Goal: Ask a question

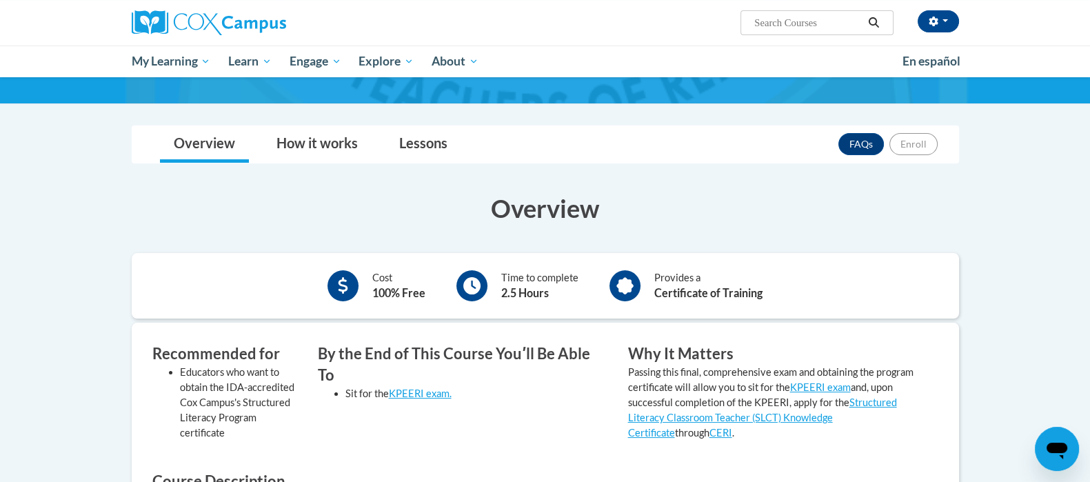
scroll to position [178, 0]
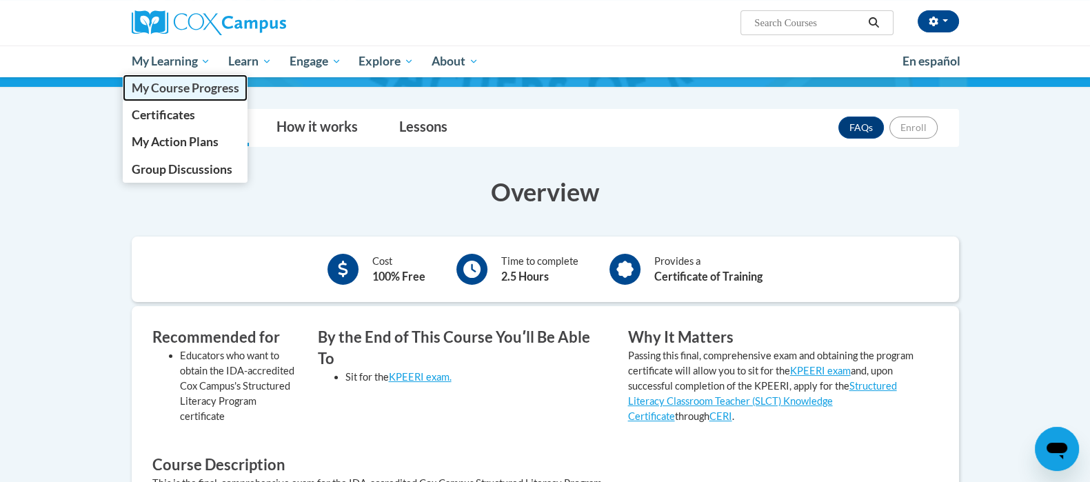
click at [185, 91] on span "My Course Progress" at bounding box center [185, 88] width 108 height 14
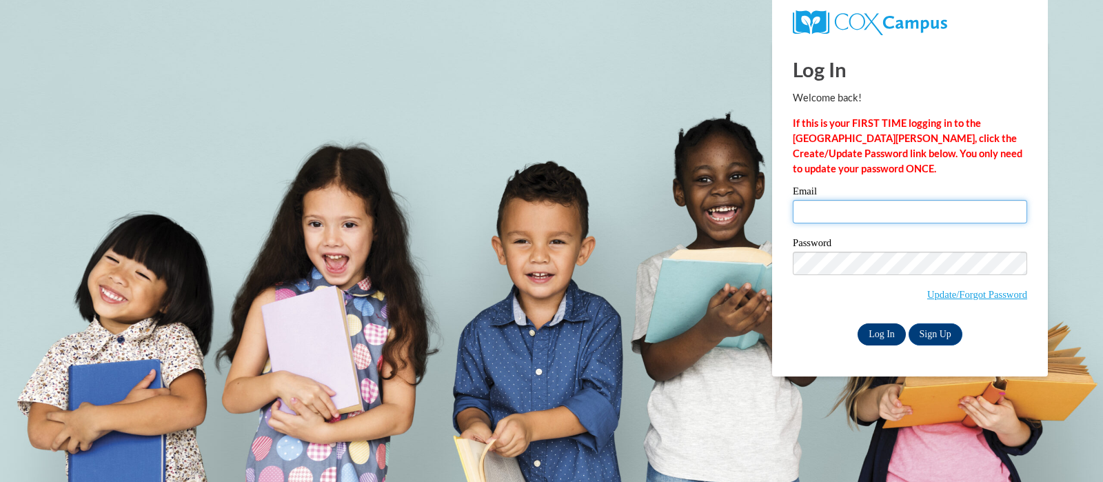
type input "riesj@swallowschool.org"
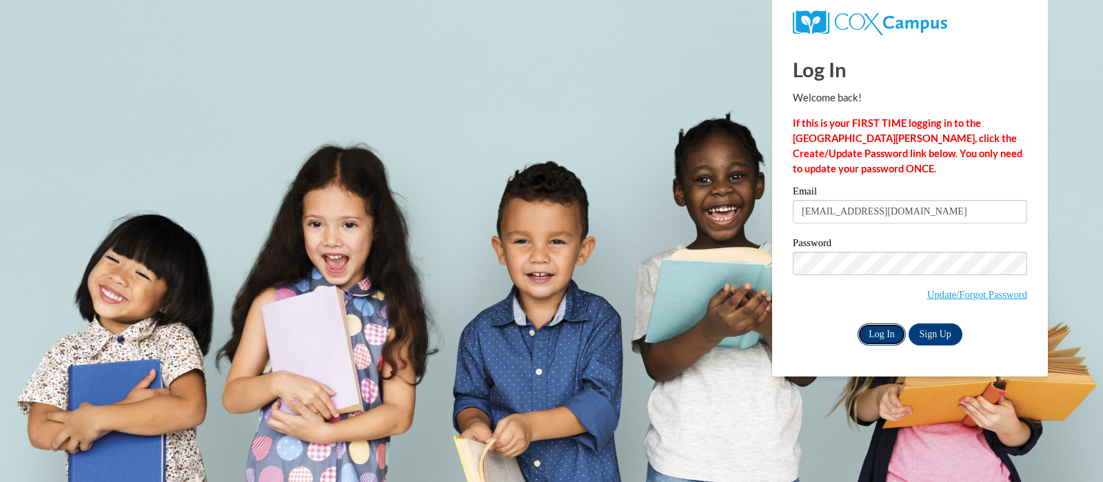
click at [882, 338] on input "Log In" at bounding box center [881, 334] width 48 height 22
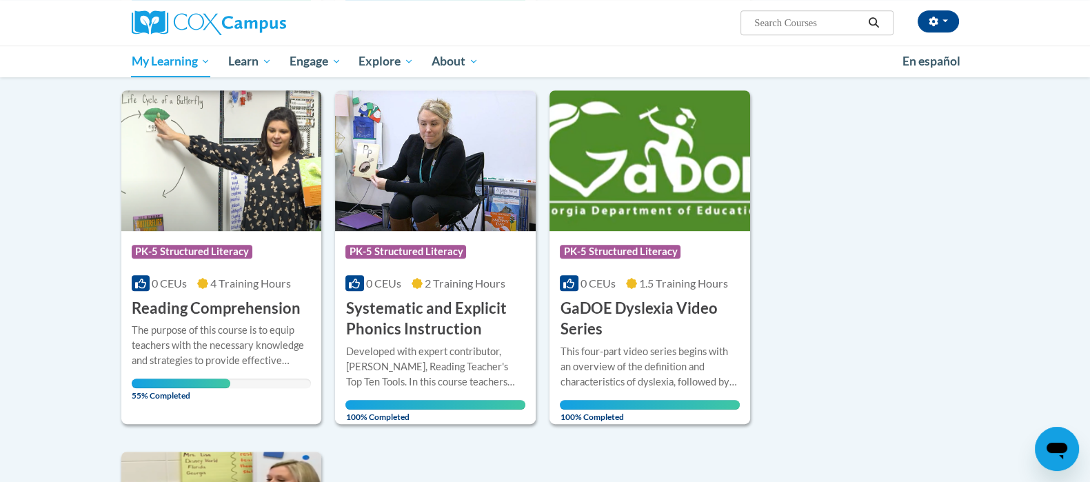
scroll to position [898, 0]
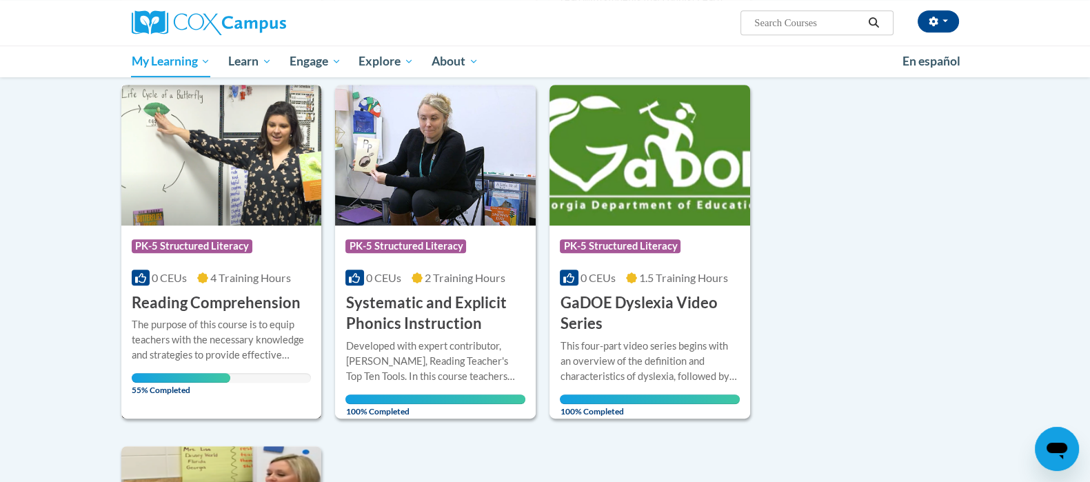
click at [214, 302] on h3 "Reading Comprehension" at bounding box center [216, 302] width 169 height 21
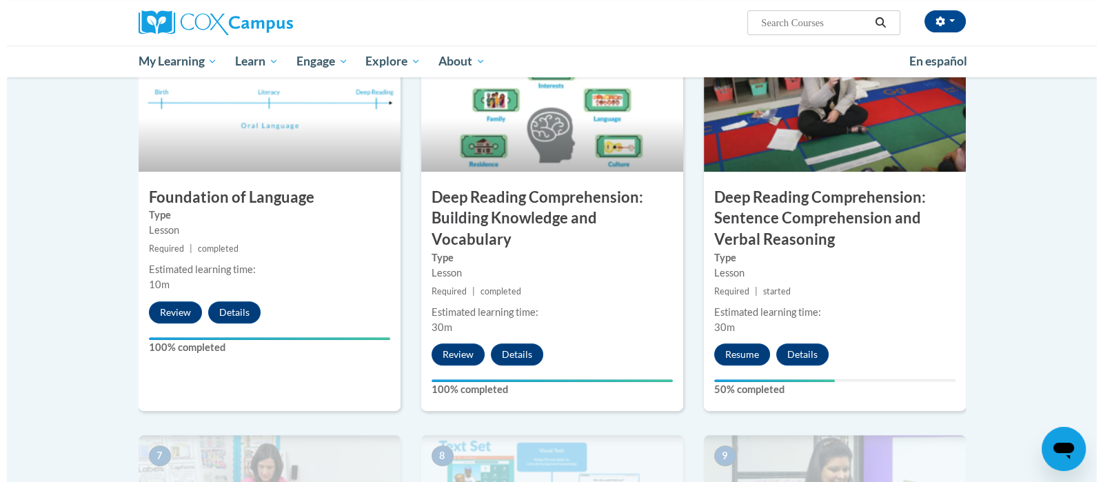
scroll to position [689, 0]
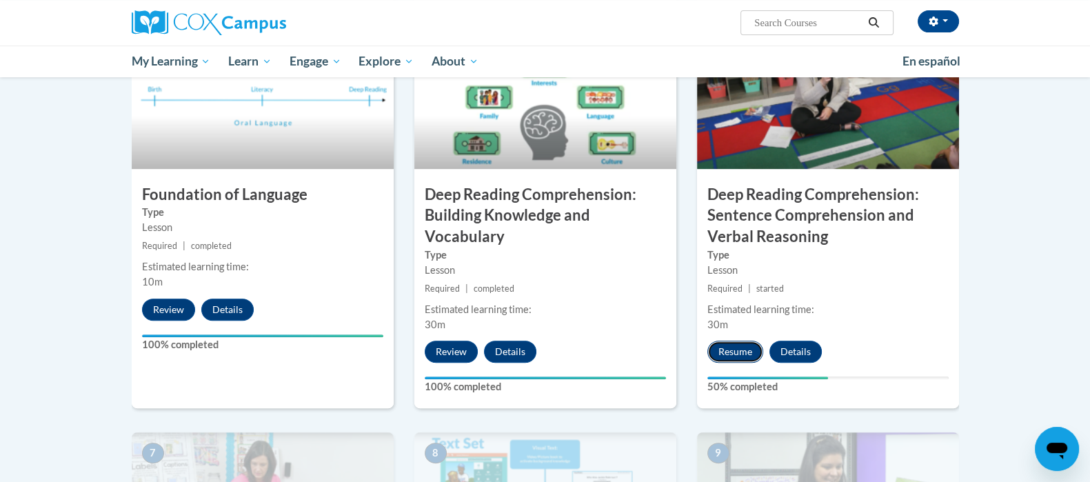
click at [740, 351] on button "Resume" at bounding box center [735, 351] width 56 height 22
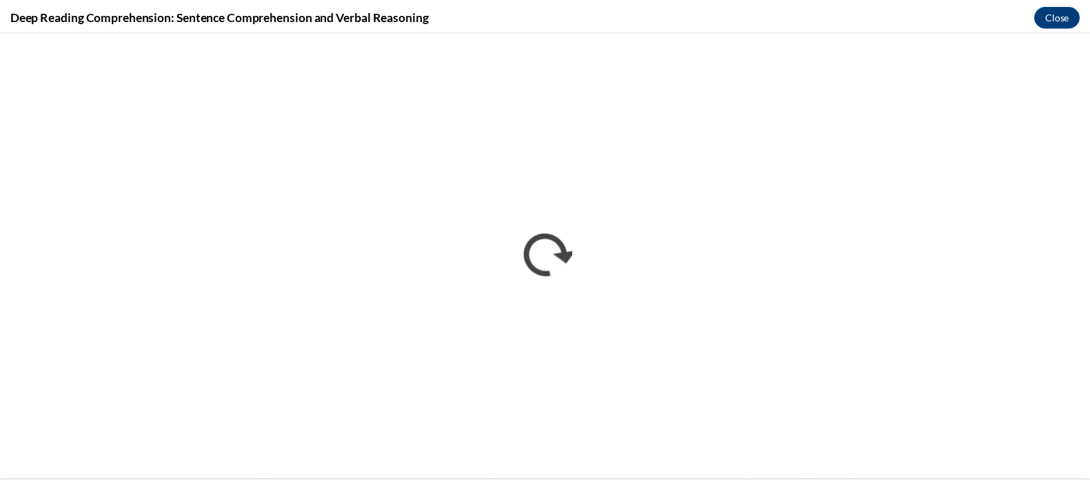
scroll to position [0, 0]
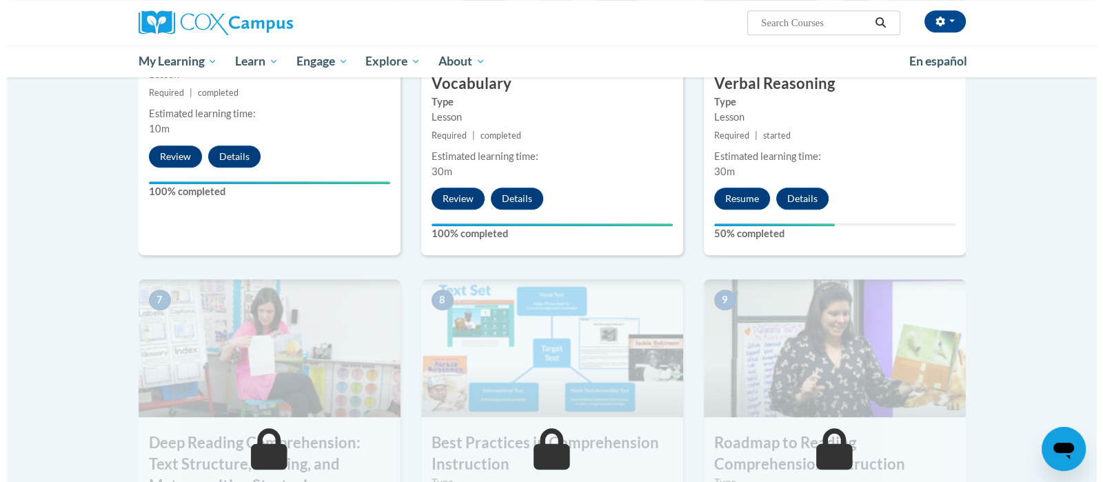
scroll to position [844, 0]
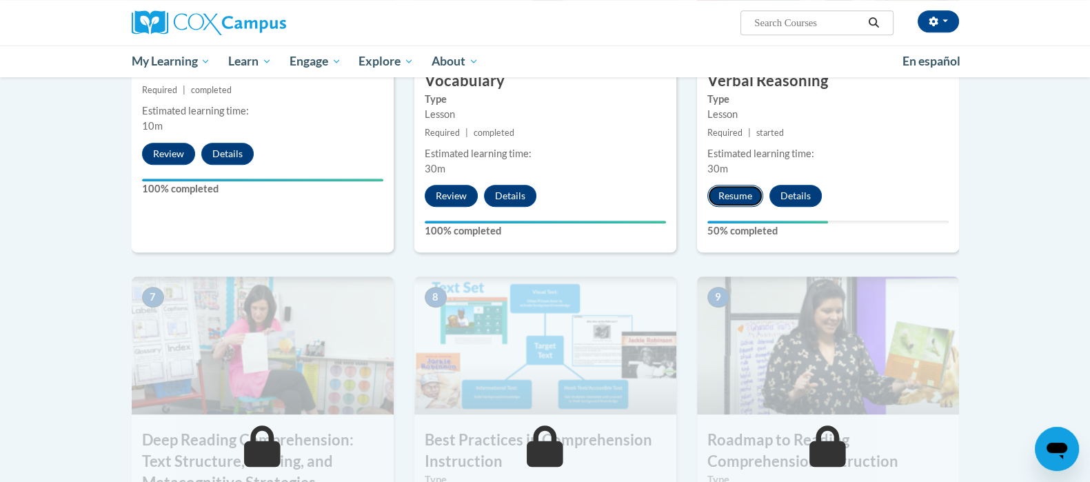
click at [737, 201] on button "Resume" at bounding box center [735, 196] width 56 height 22
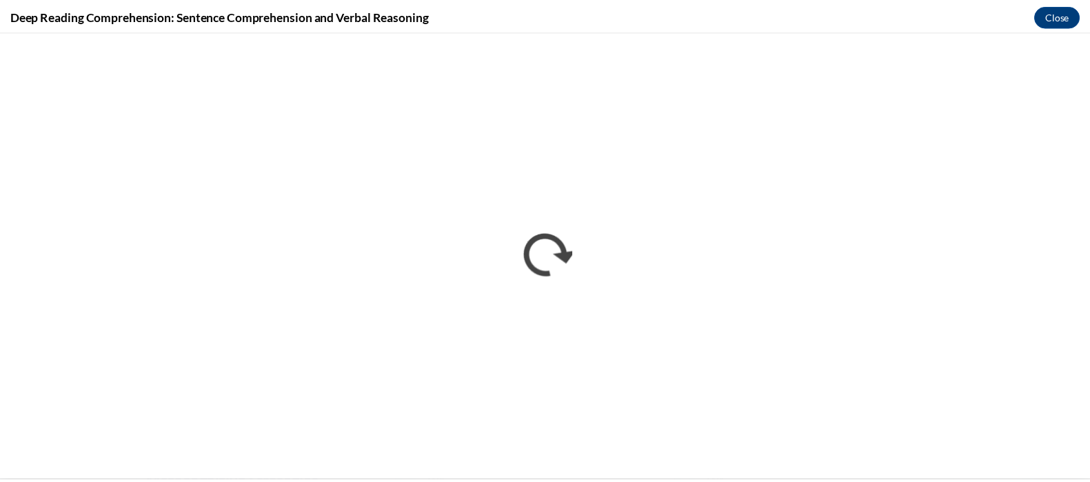
scroll to position [0, 0]
click at [1068, 20] on button "Close" at bounding box center [1069, 15] width 46 height 22
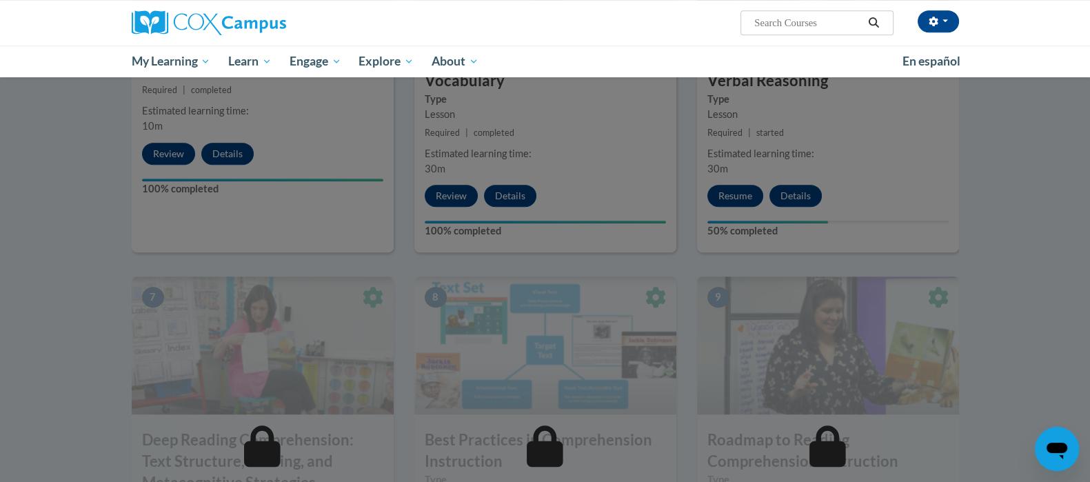
click at [1054, 451] on icon "Open messaging window" at bounding box center [1056, 450] width 21 height 17
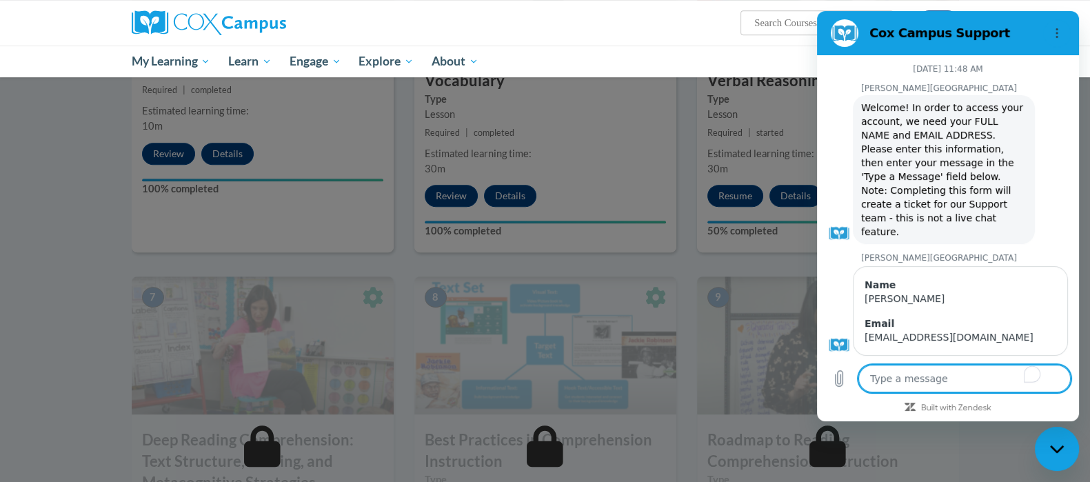
scroll to position [1093, 0]
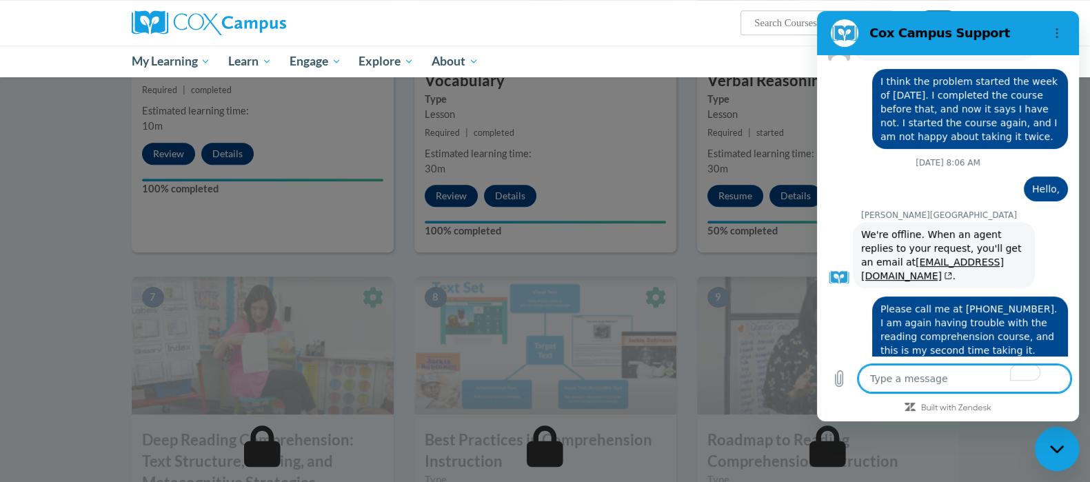
click at [901, 380] on textarea "To enrich screen reader interactions, please activate Accessibility in Grammarl…" at bounding box center [964, 379] width 212 height 28
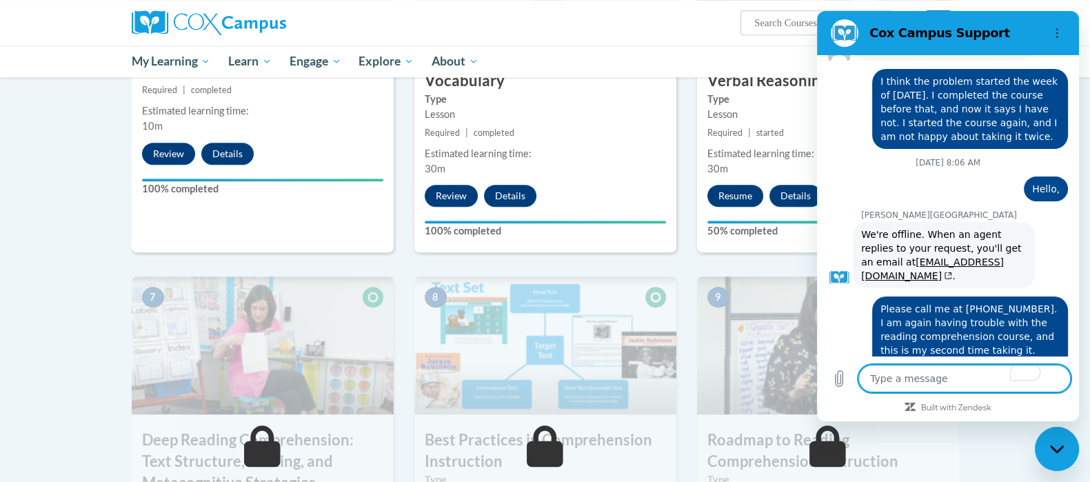
type textarea "H"
type textarea "x"
type textarea "He"
type textarea "x"
type textarea "Hel"
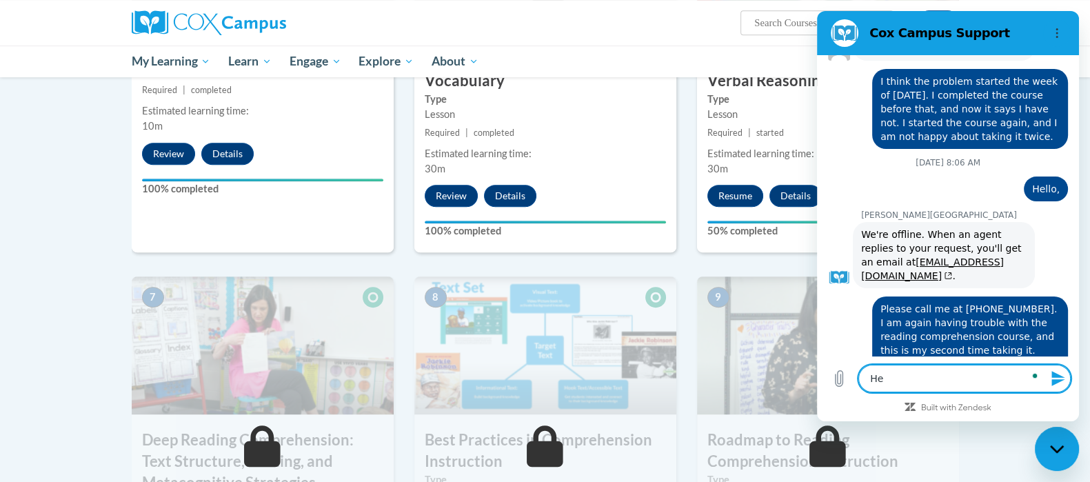
type textarea "x"
type textarea "Hell"
type textarea "x"
type textarea "Hello"
type textarea "x"
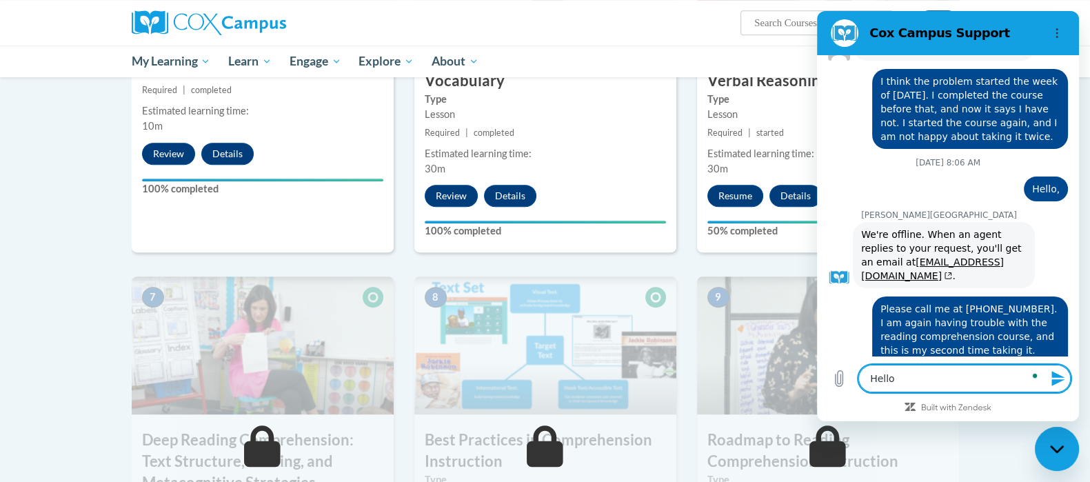
type textarea "Hello"
type textarea "x"
type textarea "Hello"
type textarea "x"
type textarea "Hello<"
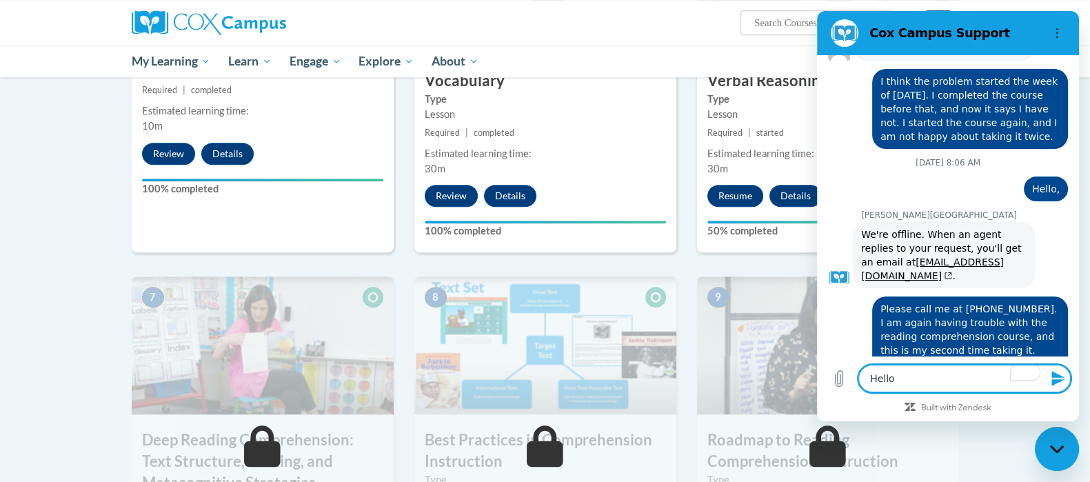
type textarea "x"
type textarea "Hello<"
type textarea "x"
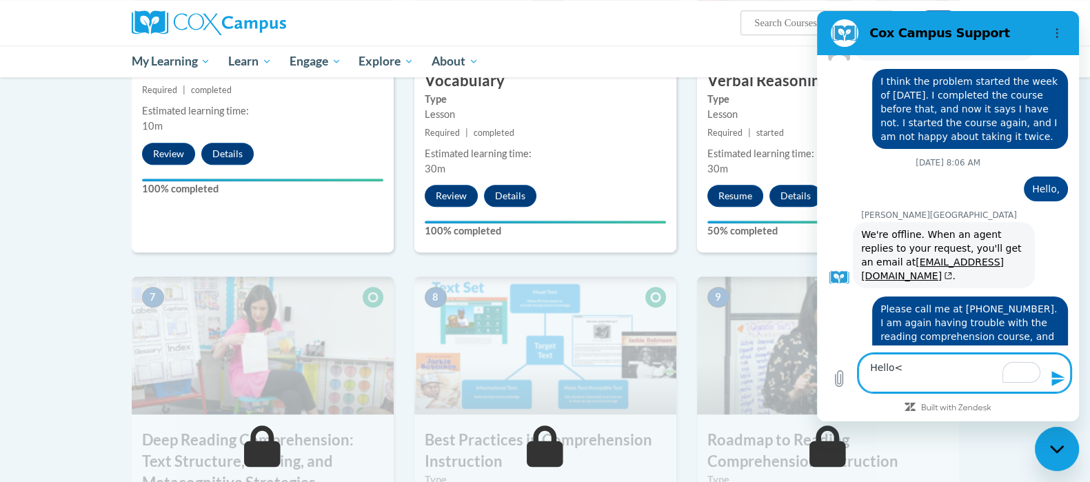
type textarea "Hello< I"
type textarea "x"
type textarea "Hello< I"
type textarea "x"
type textarea "Hello< I c"
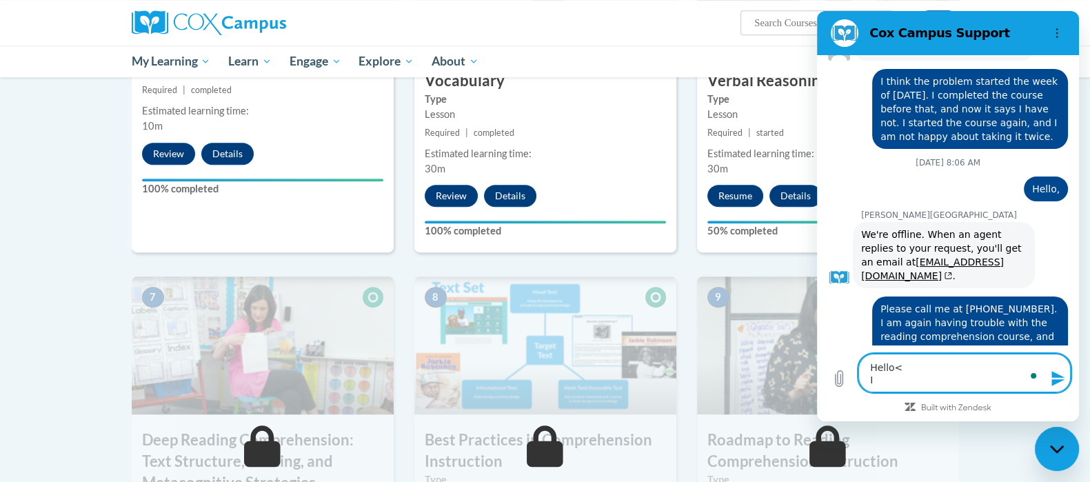
type textarea "x"
type textarea "Hello< I ca"
type textarea "x"
type textarea "Hello< I can"
type textarea "x"
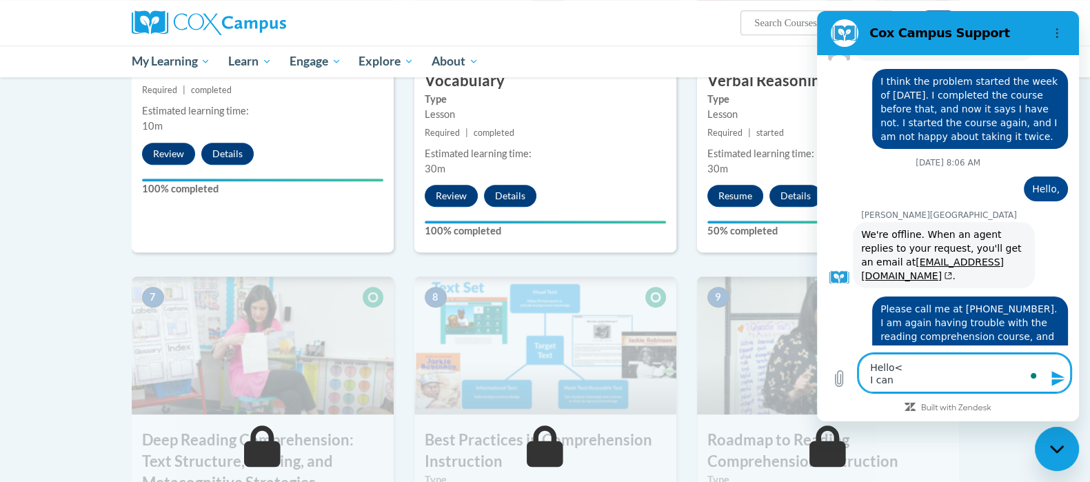
type textarea "Hello< I [PERSON_NAME]"
type textarea "x"
type textarea "Hello< I canot"
type textarea "x"
type textarea "Hello< I canot"
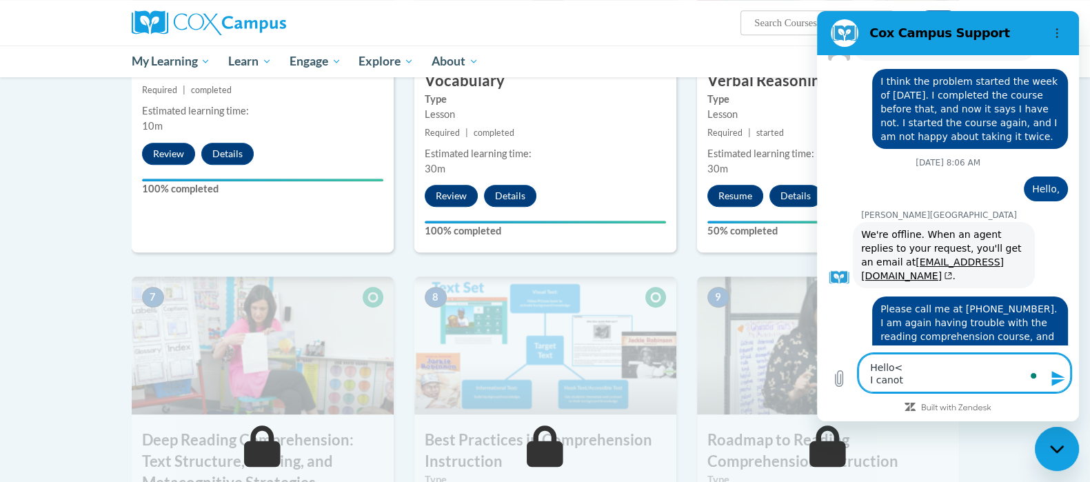
type textarea "x"
type textarea "Hello< I canot g"
type textarea "x"
type textarea "Hello< I canot ge"
type textarea "x"
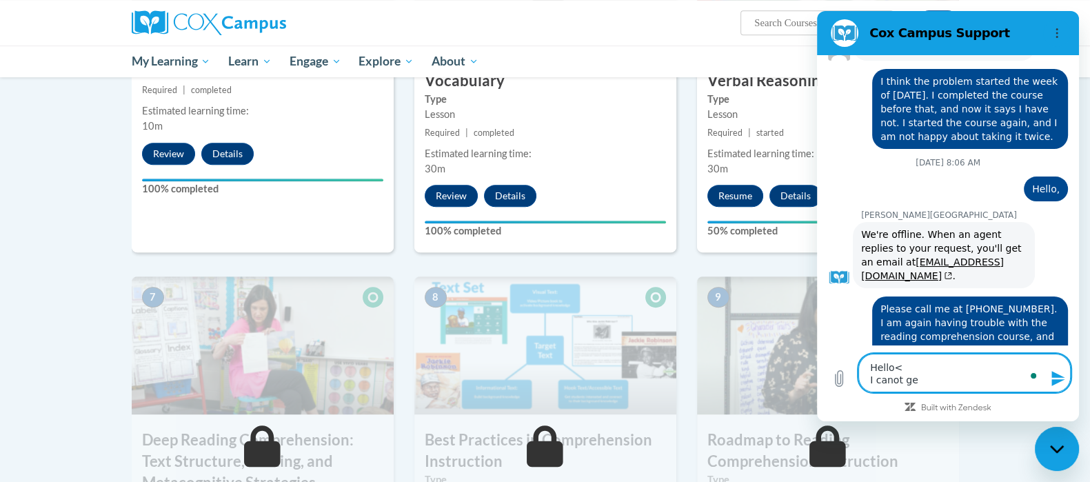
type textarea "Hello< I canot get"
type textarea "x"
type textarea "Hello< I canot get"
type textarea "x"
type textarea "Hello< I canot get p"
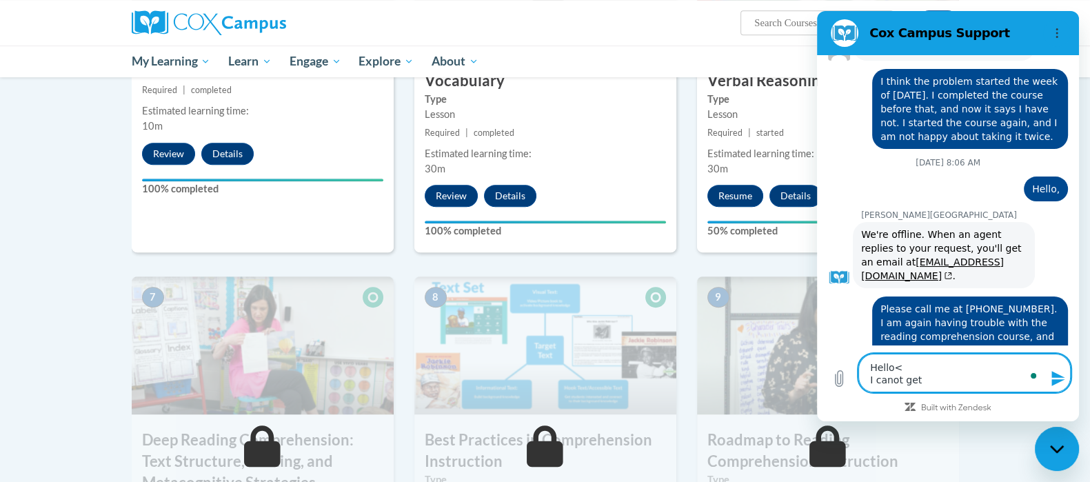
type textarea "x"
type textarea "Hello< I canot get pa"
type textarea "x"
type textarea "Hello< I canot get pas"
type textarea "x"
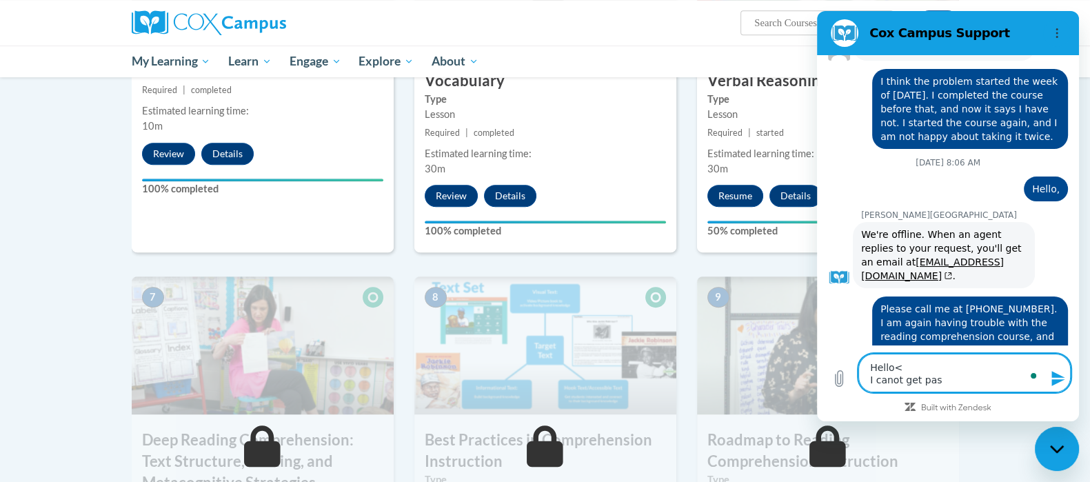
type textarea "Hello< I canot get past"
type textarea "x"
type textarea "Hello< I canot get past"
type textarea "x"
type textarea "Hello< I canot get past t"
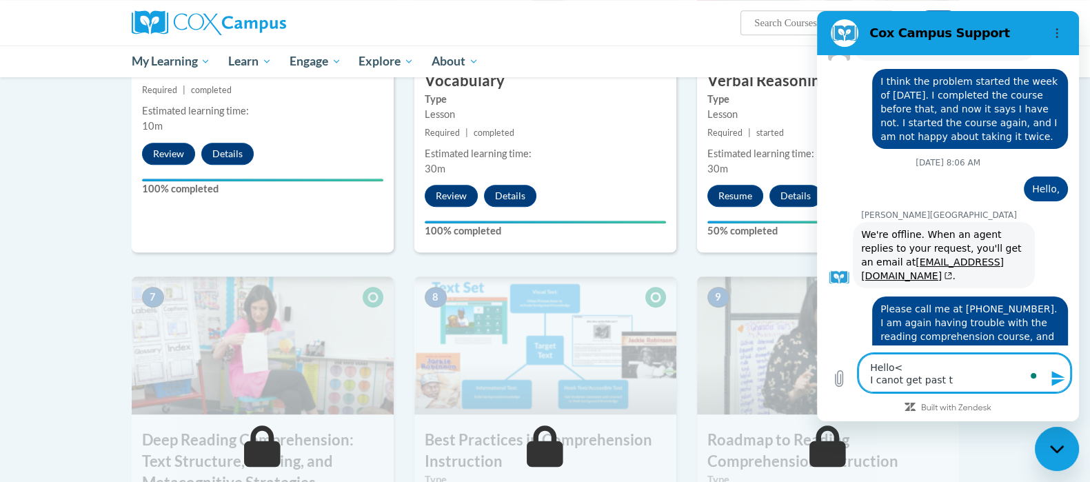
type textarea "x"
type textarea "Hello< I canot get past th"
type textarea "x"
type textarea "Hello< I canot get past thi"
type textarea "x"
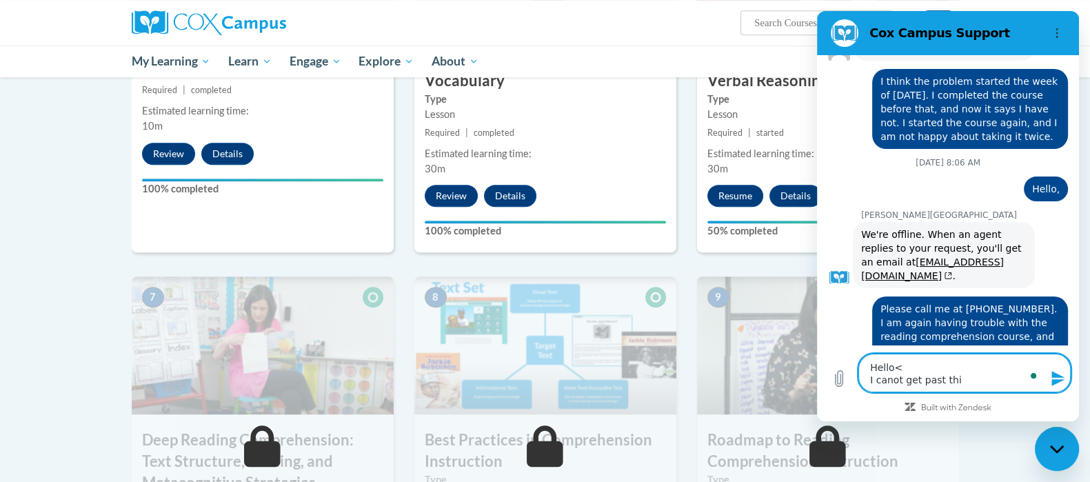
type textarea "Hello< I canot get past this"
type textarea "x"
type textarea "Hello< I canot get past this"
type textarea "x"
type textarea "Hello< I canot get past this a"
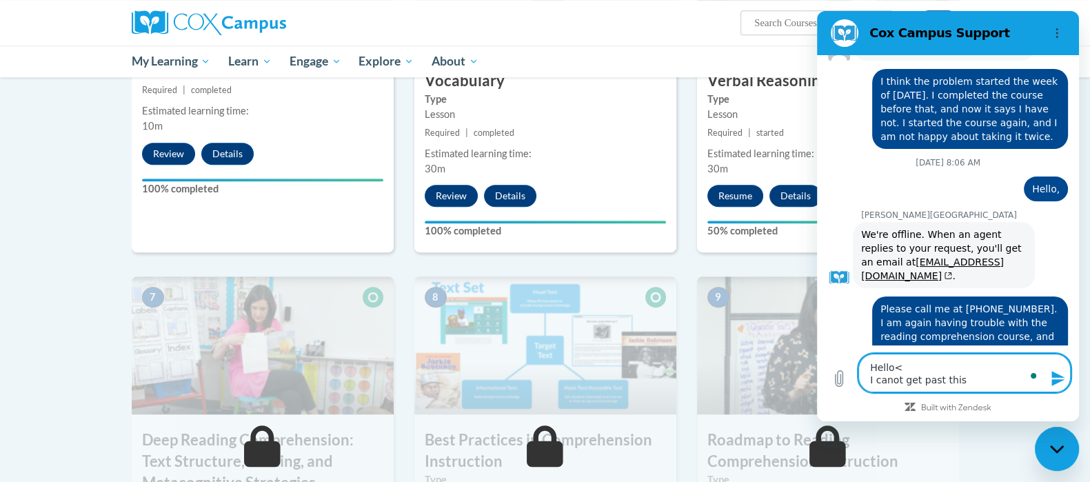
type textarea "x"
type textarea "Hello< I canot get past this an"
type textarea "x"
type textarea "Hello< I canot get past this and"
type textarea "x"
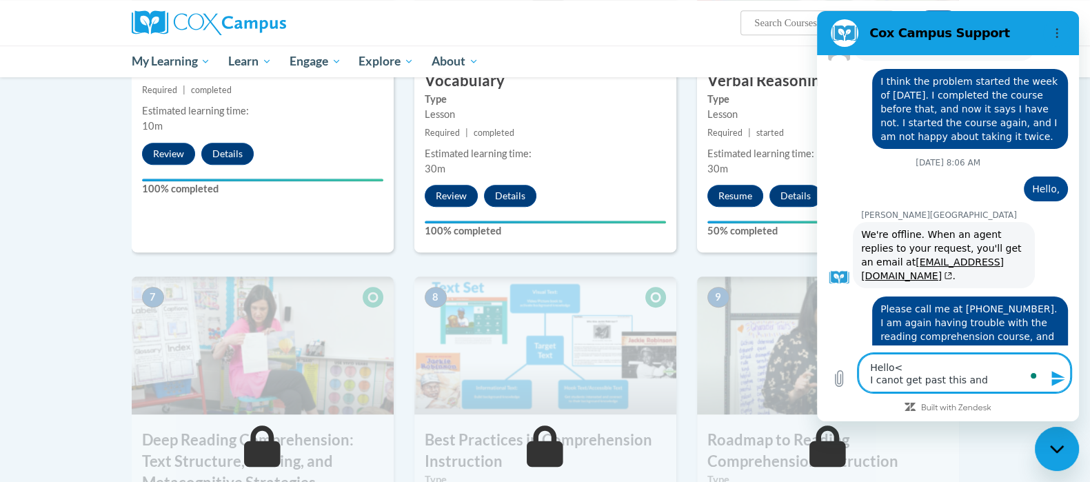
type textarea "Hello< I canot get past this and"
type textarea "x"
type textarea "Hello< I canot get past this and h"
type textarea "x"
type textarea "Hello< I canot get past this and ha"
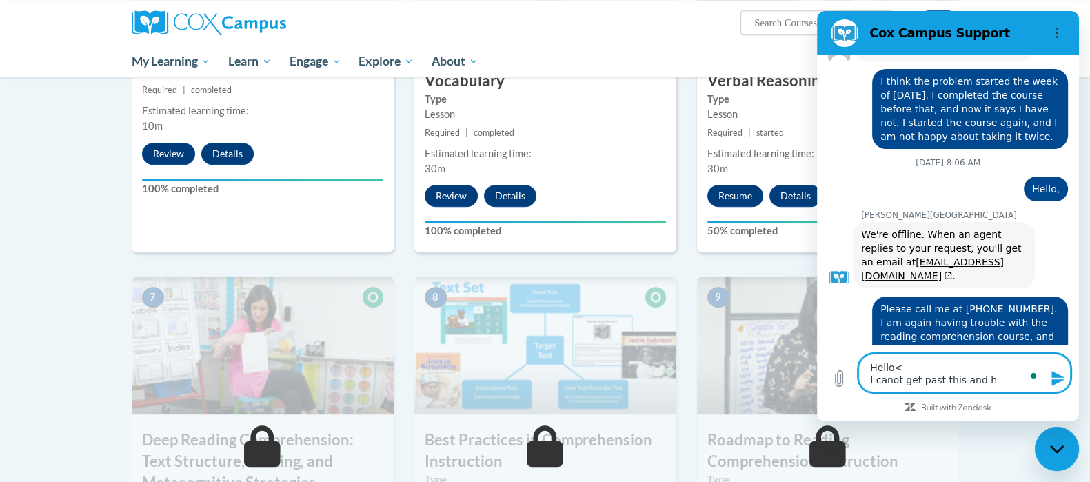
type textarea "x"
type textarea "Hello< I canot get past this and hav"
type textarea "x"
type textarea "Hello< I canot get past this and have"
type textarea "x"
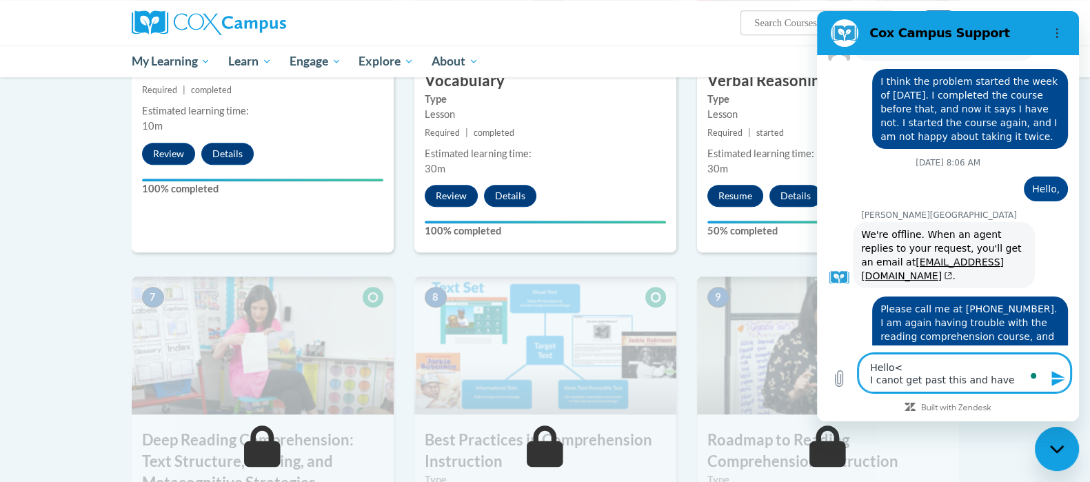
type textarea "Hello< I canot get past this and have"
type textarea "x"
type textarea "Hello< I canot get past this and have w"
type textarea "x"
type textarea "Hello< I canot get past this and have wa"
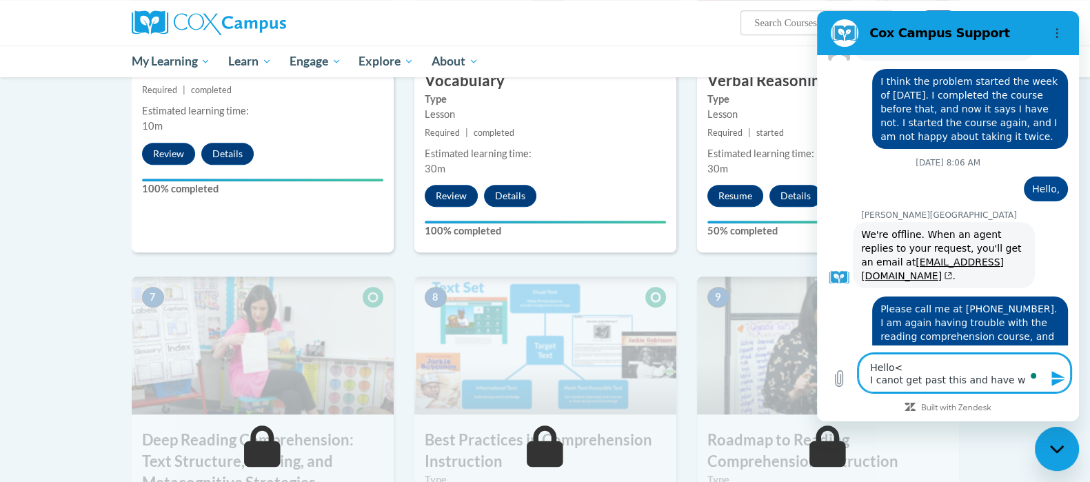
type textarea "x"
type textarea "Hello< I canot get past this and have wat"
type textarea "x"
type textarea "Hello< I canot get past this and have watc"
type textarea "x"
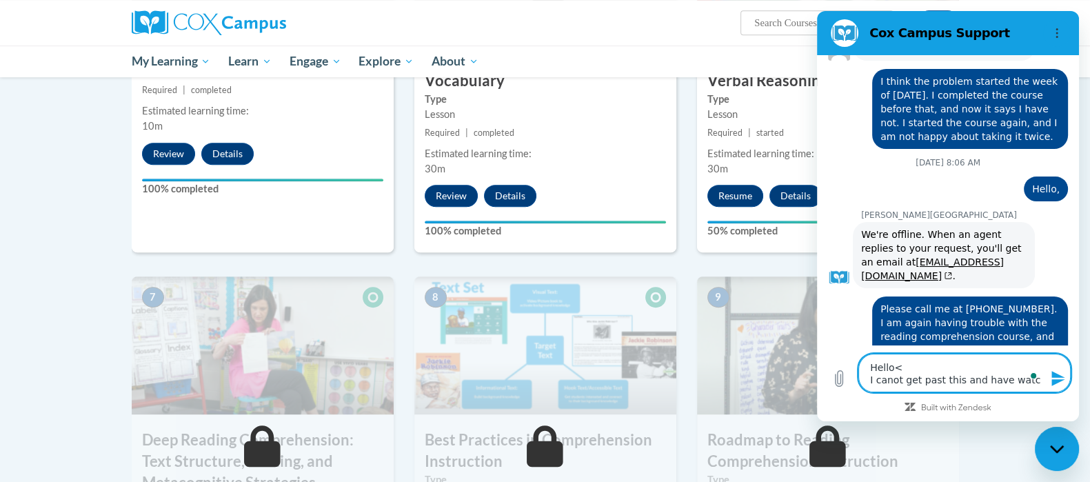
type textarea "Hello< I canot get past this and have watch"
type textarea "x"
type textarea "Hello< I canot get past this and have watche"
type textarea "x"
type textarea "Hello< I canot get past this and have watched"
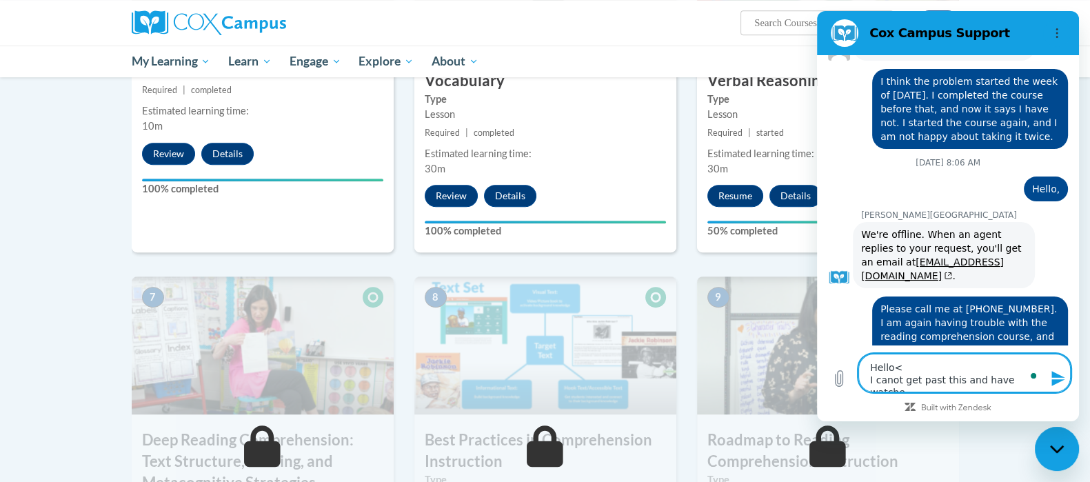
type textarea "x"
type textarea "Hello< I canot get past this and have watched"
type textarea "x"
type textarea "Hello< I canot get past this and have watched t"
type textarea "x"
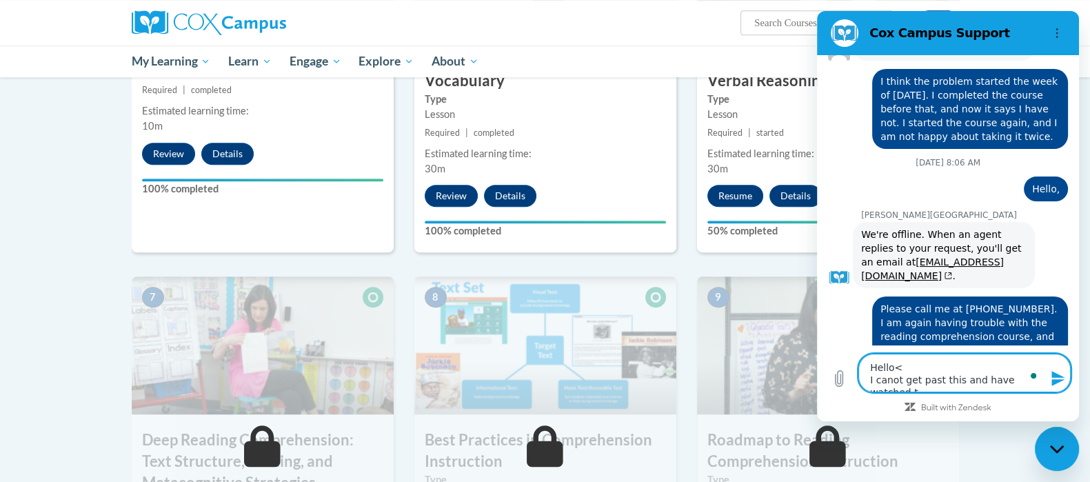
type textarea "Hello< I canot get past this and have watched th"
type textarea "x"
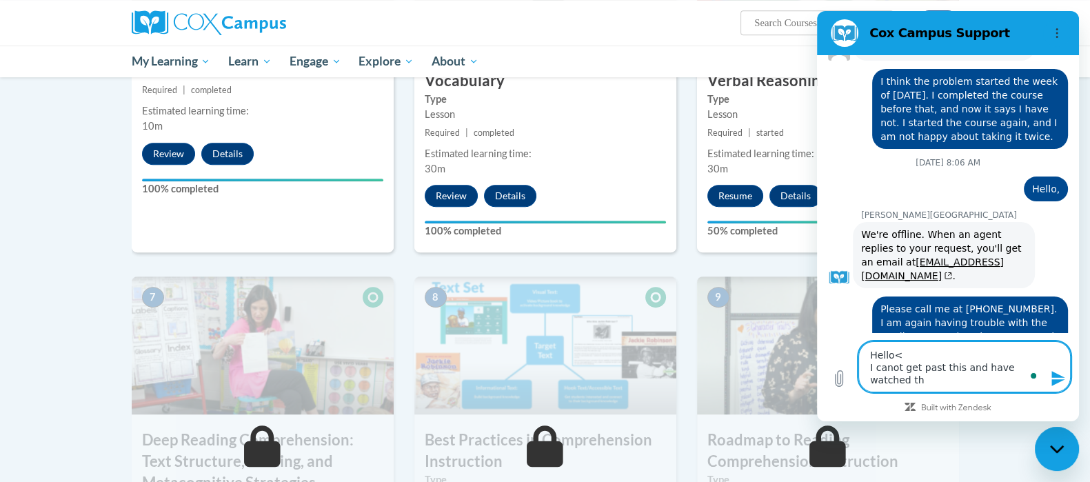
type textarea "Hello< I canot get past this and have watched the"
type textarea "x"
type textarea "Hello< I canot get past this and have watched the"
type textarea "x"
type textarea "Hello< I canot get past this and have watched the v"
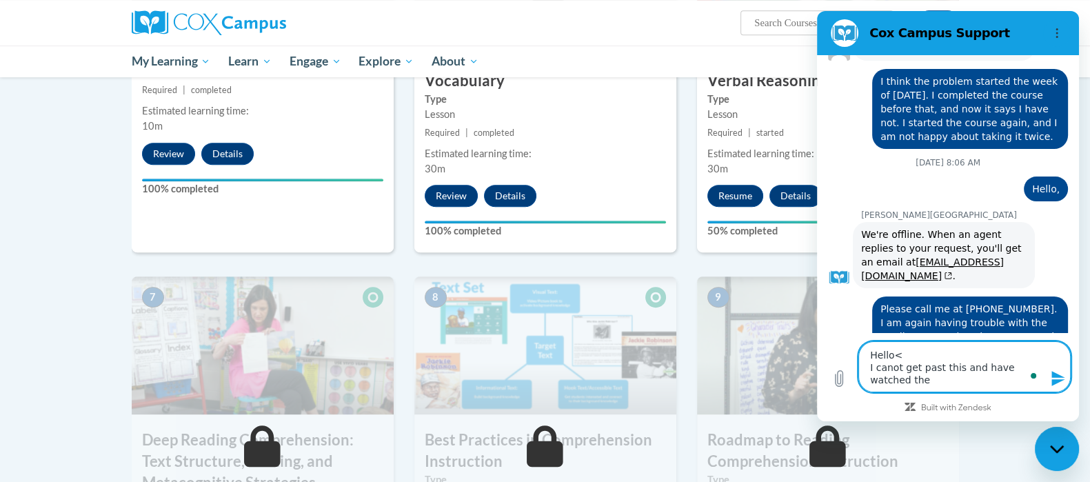
type textarea "x"
type textarea "Hello< I canot get past this and have watched the vi"
type textarea "x"
type textarea "Hello< I canot get past this and have watched the vid"
type textarea "x"
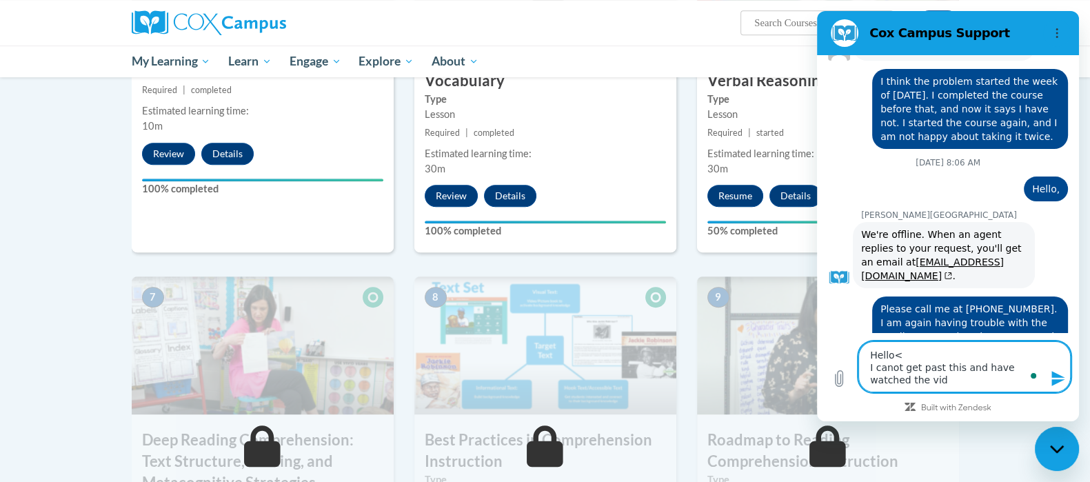
type textarea "Hello< I canot get past this and have watched the vide"
type textarea "x"
type textarea "Hello< I canot get past this and have watched the video"
type textarea "x"
type textarea "Hello< I canot get past this and have watched the video"
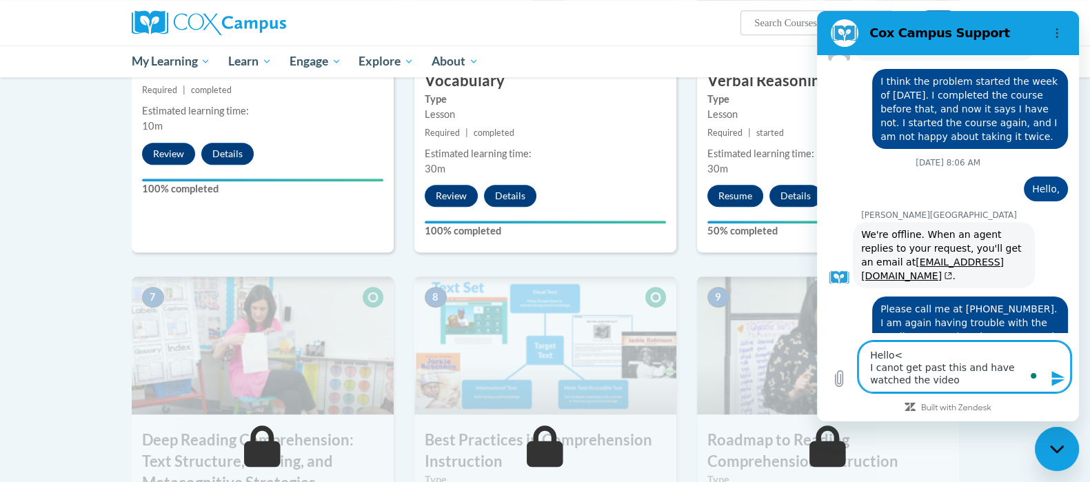
type textarea "x"
type textarea "Hello< I canot get past this and have watched the video m"
type textarea "x"
type textarea "Hello< I canot get past this and have watched the video mu"
type textarea "x"
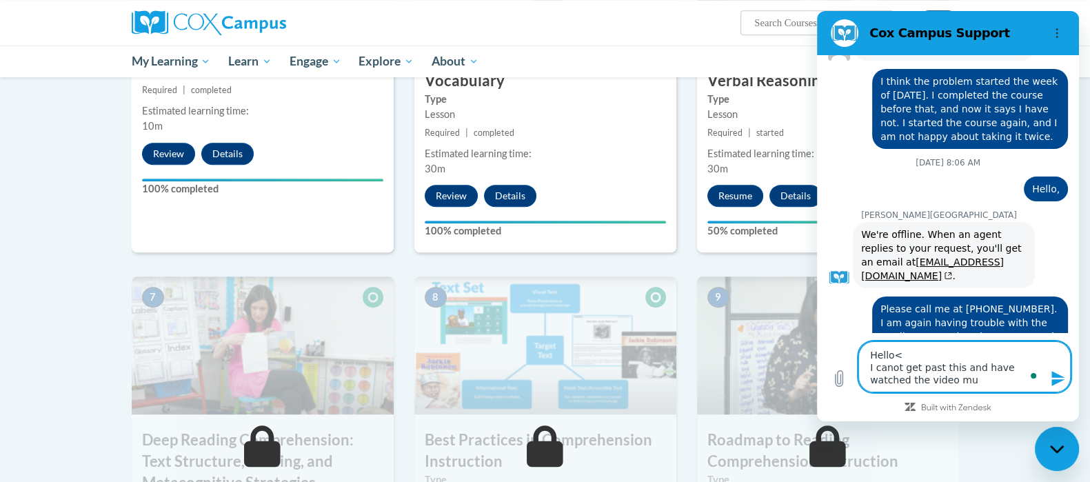
type textarea "Hello< I canot get past this and have watched the video mul"
type textarea "x"
type textarea "Hello< I canot get past this and have watched the video muli"
type textarea "x"
type textarea "Hello< I canot get past this and have watched the video mulit"
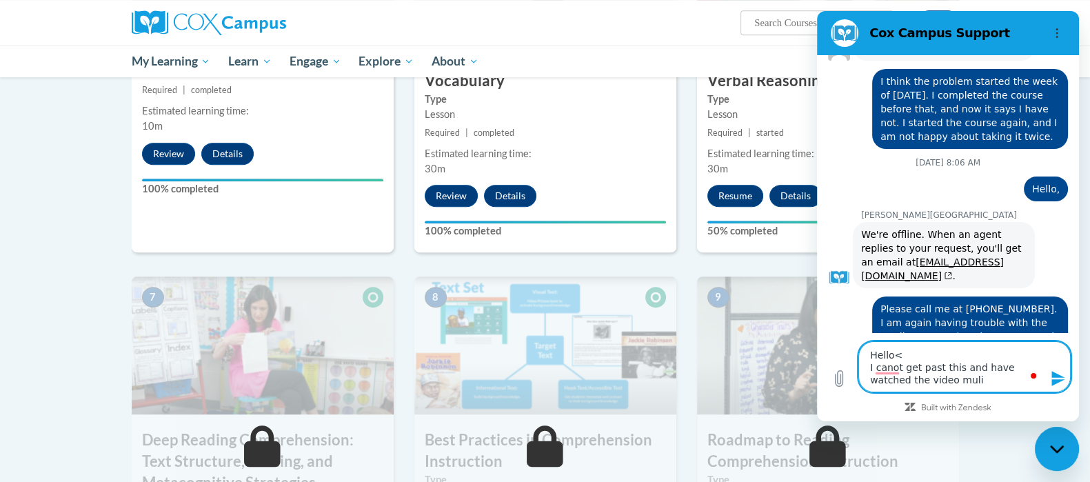
type textarea "x"
type textarea "Hello< I canot get past this and have watched the video mulitp"
type textarea "x"
type textarea "Hello< I canot get past this and have watched the video mulitpe"
type textarea "x"
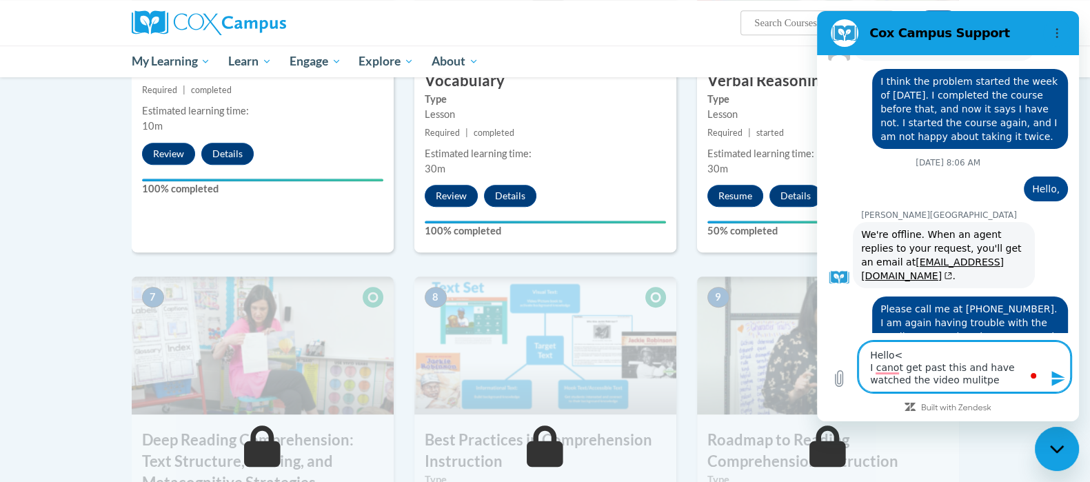
type textarea "Hello< I canot get past this and have watched the video mulitpe"
type textarea "x"
type textarea "Hello< I canot get past this and have watched the video mulitpe"
type textarea "x"
type textarea "Hello< I canot get past this and have watched the video mulitp"
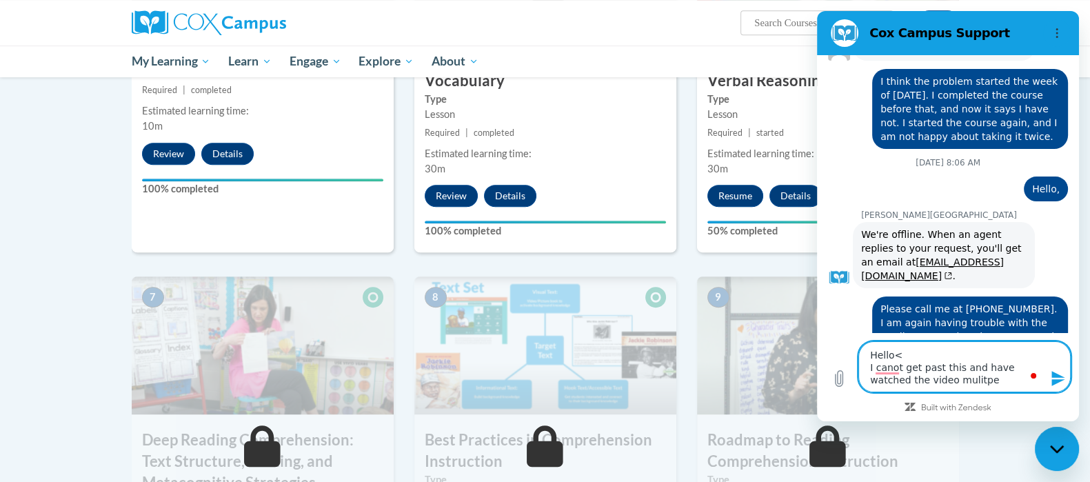
type textarea "x"
type textarea "Hello< I canot get past this and have watched the video mulit"
type textarea "x"
type textarea "Hello< I canot get past this and have watched the video muli"
type textarea "x"
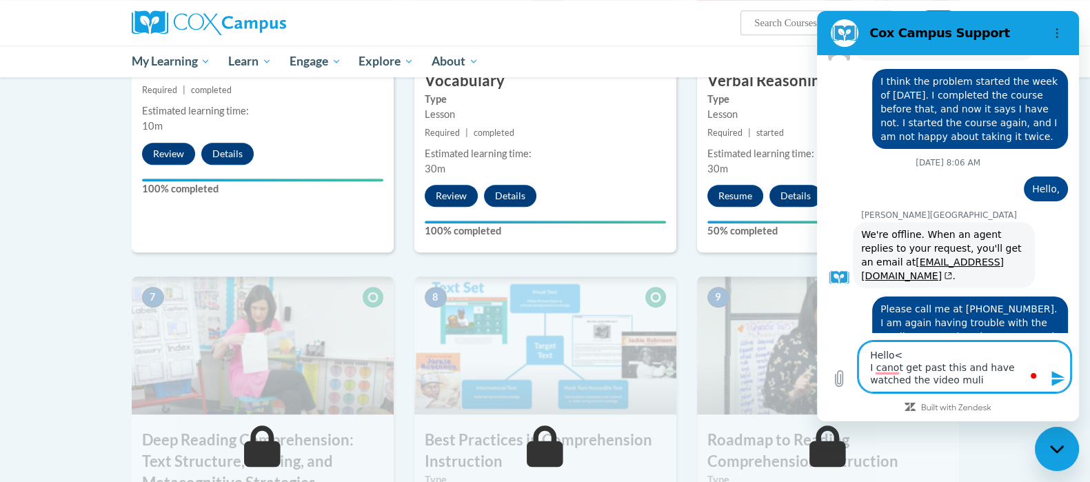
type textarea "Hello< I canot get past this and have watched the video mulit"
type textarea "x"
type textarea "Hello< I canot get past this and have watched the video mulitp"
type textarea "x"
type textarea "Hello< I canot get past this and have watched the video mulitpl"
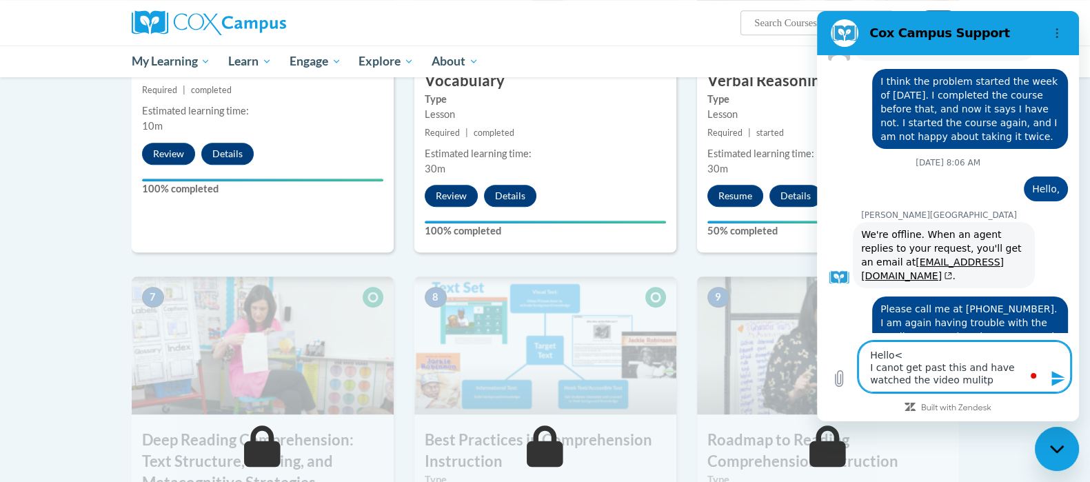
type textarea "x"
type textarea "Hello< I canot get past this and have watched the video mulitple"
type textarea "x"
type textarea "Hello< I canot get past this and have watched the video mulitple"
type textarea "x"
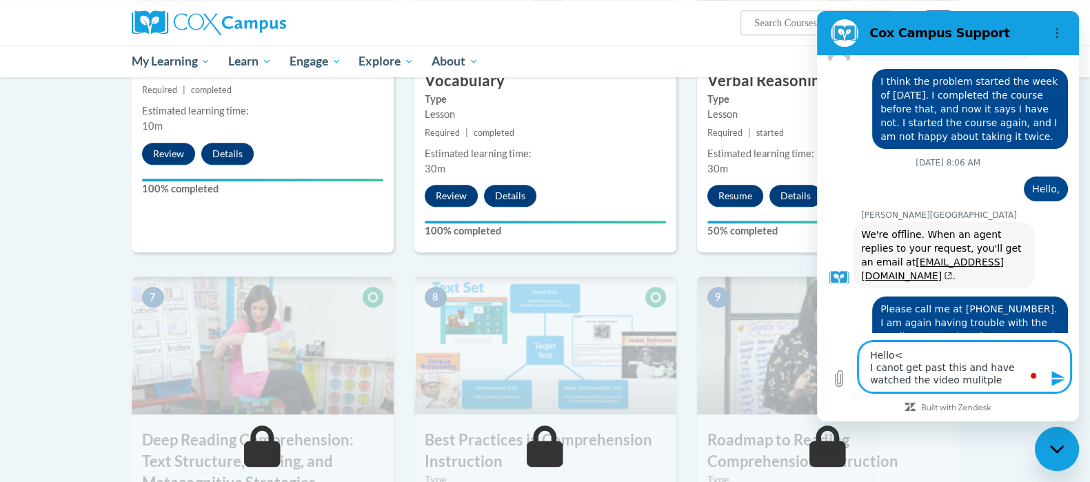
type textarea "Hello< I canot get past this and have watched the video mulitple t"
type textarea "x"
type textarea "Hello< I canot get past this and have watched the video mulitple ti"
type textarea "x"
type textarea "Hello< I canot get past this and have watched the video mulitple [PERSON_NAME]"
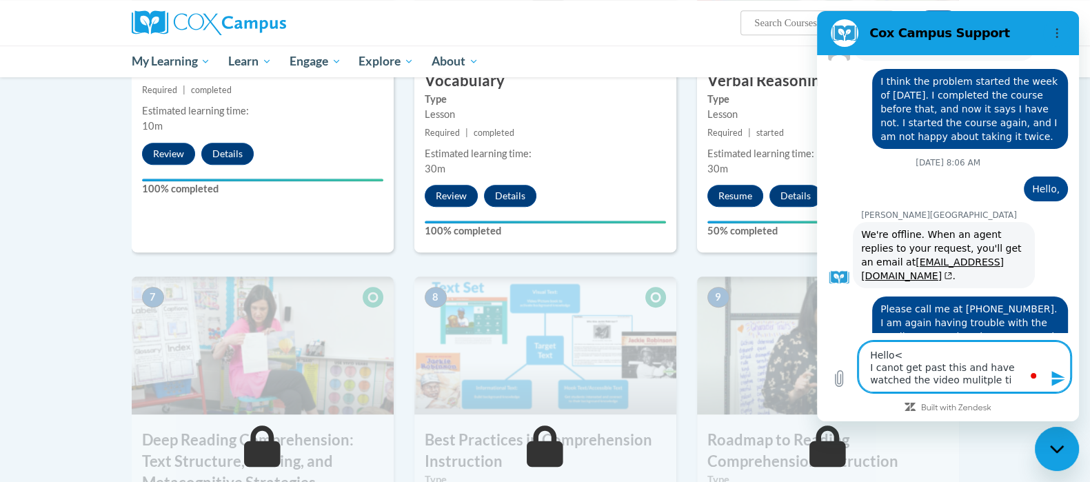
type textarea "x"
type textarea "Hello< I canot get past this and have watched the video mulitple time"
type textarea "x"
type textarea "Hello< I canot get past this and have watched the video mulitple times"
type textarea "x"
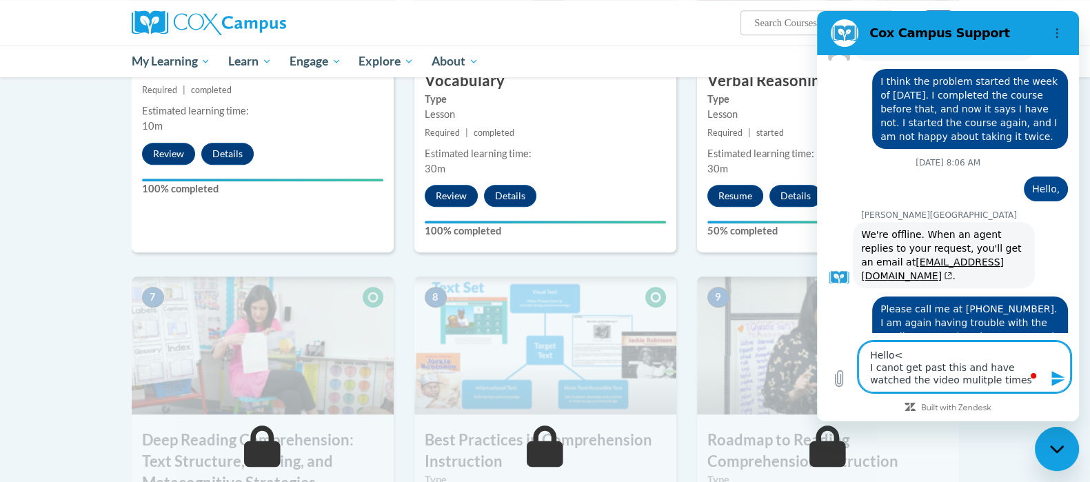
type textarea "Hello< I canot get past this and have watched the video mulitple times."
type textarea "x"
type textarea "Hello< I canot get past this and have watched the video mulitple times."
click at [841, 380] on icon "Upload file" at bounding box center [838, 378] width 17 height 17
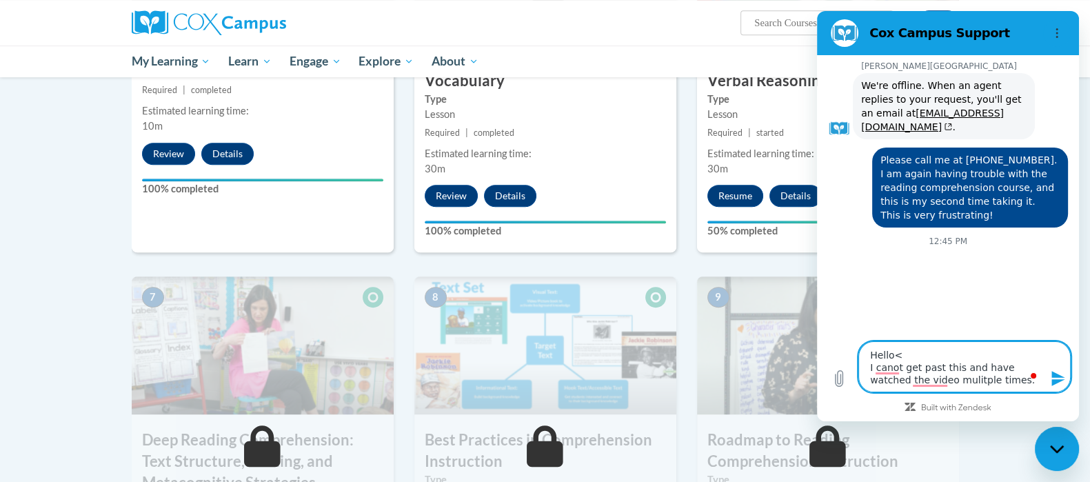
type textarea "x"
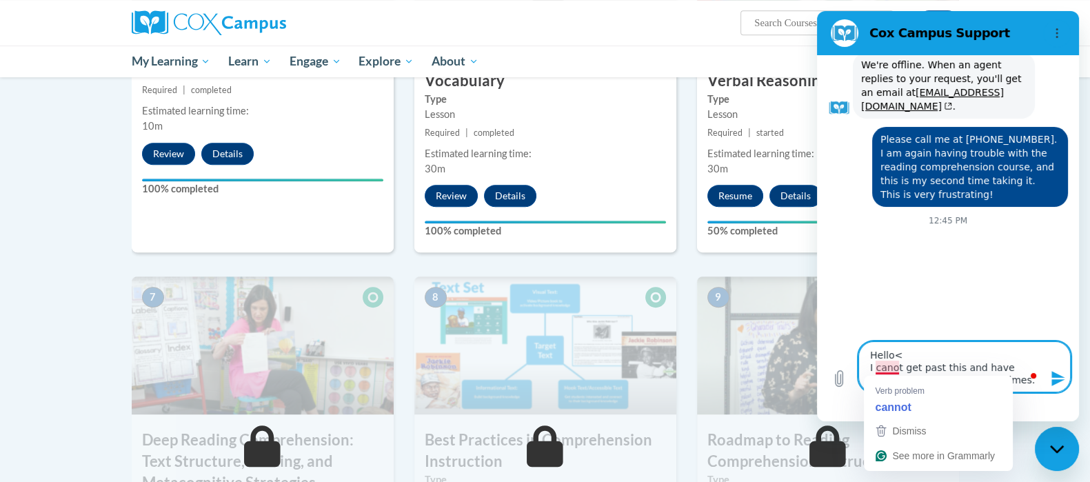
scroll to position [1265, 0]
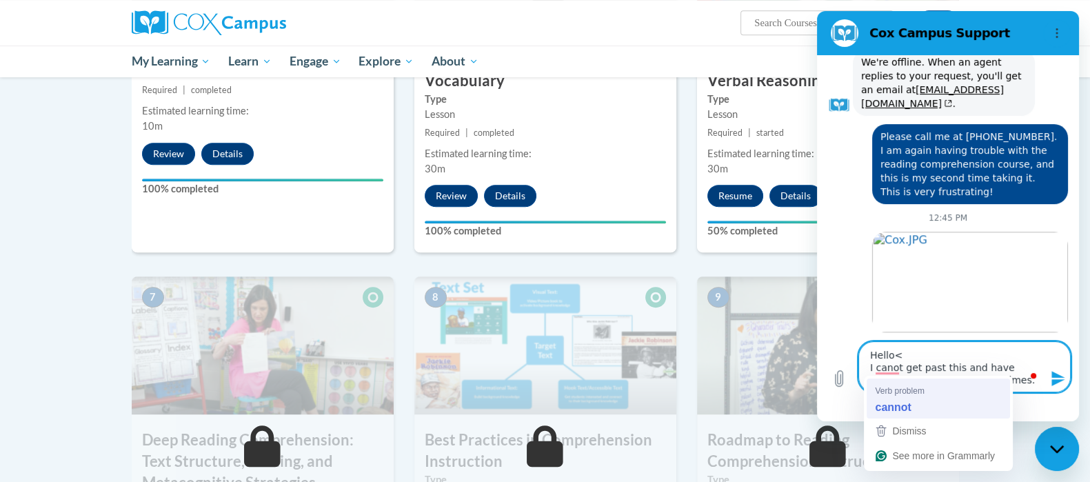
type textarea "Hello< I cannot get past this and have watched the video mulitple times."
type textarea "x"
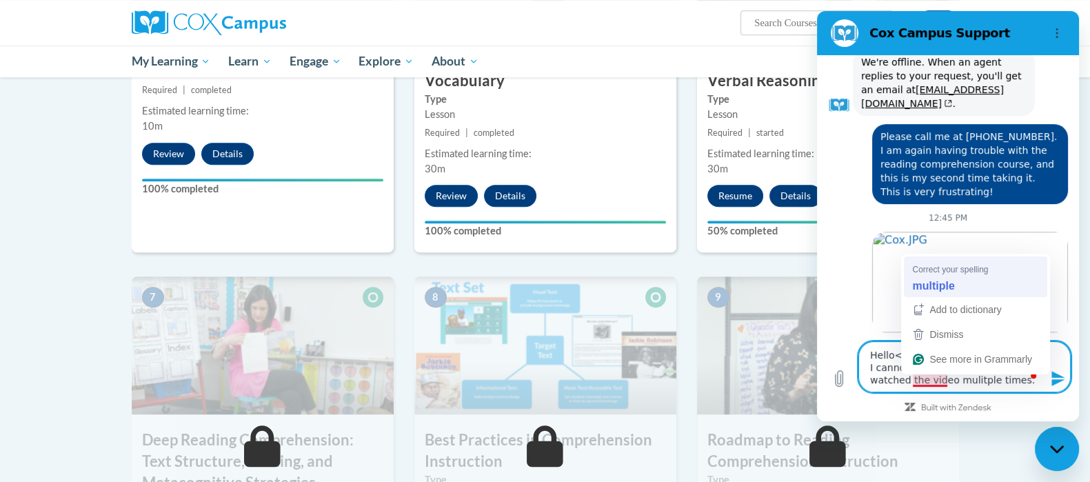
type textarea "Hello< I cannot get past this and have watched the video multiple times."
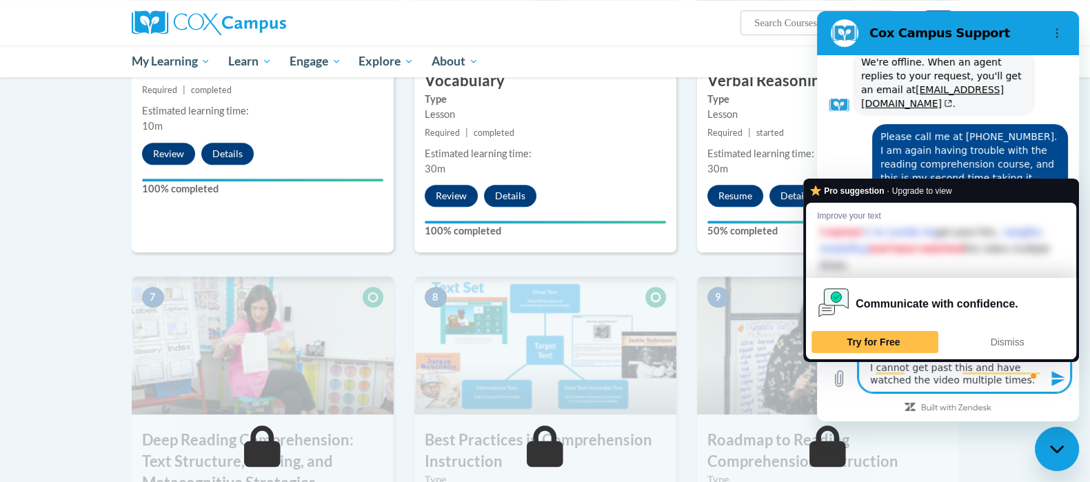
type textarea "x"
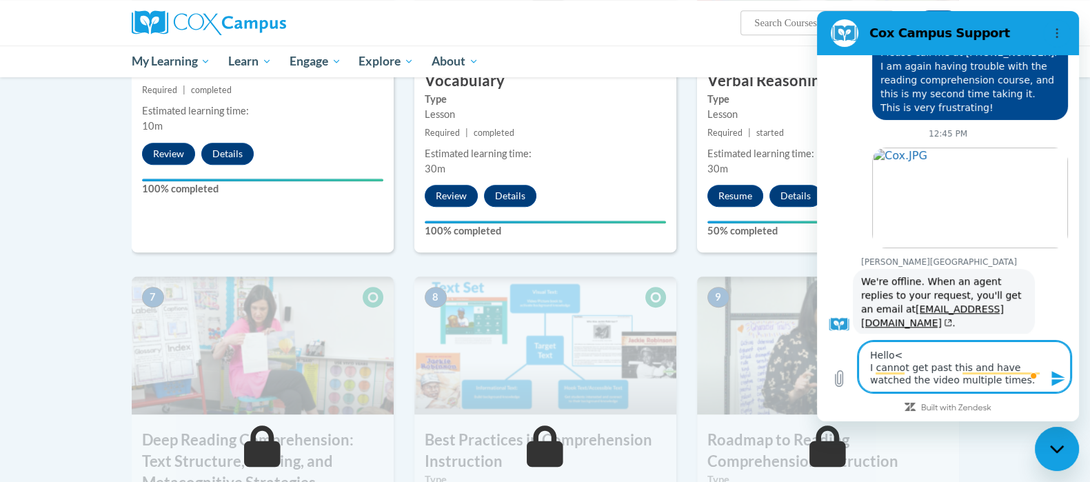
scroll to position [1352, 0]
type textarea "Hello< I cannot get past this and have watched the video multiple times."
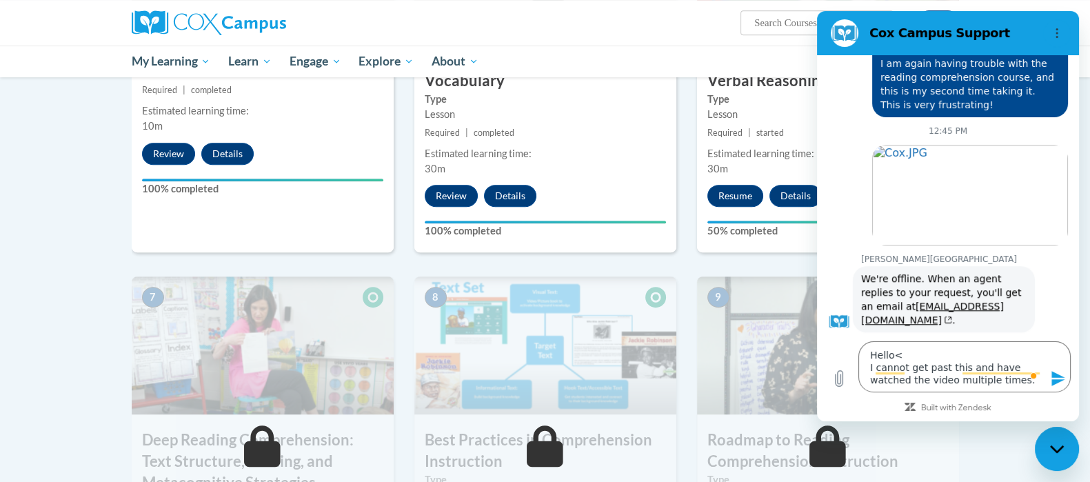
click at [1053, 374] on icon "Send message" at bounding box center [1057, 378] width 13 height 15
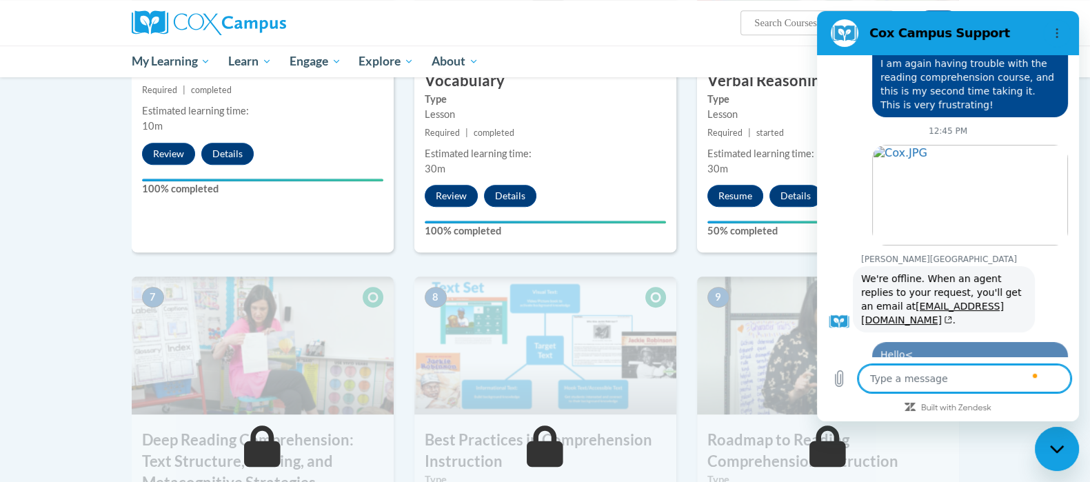
type textarea "x"
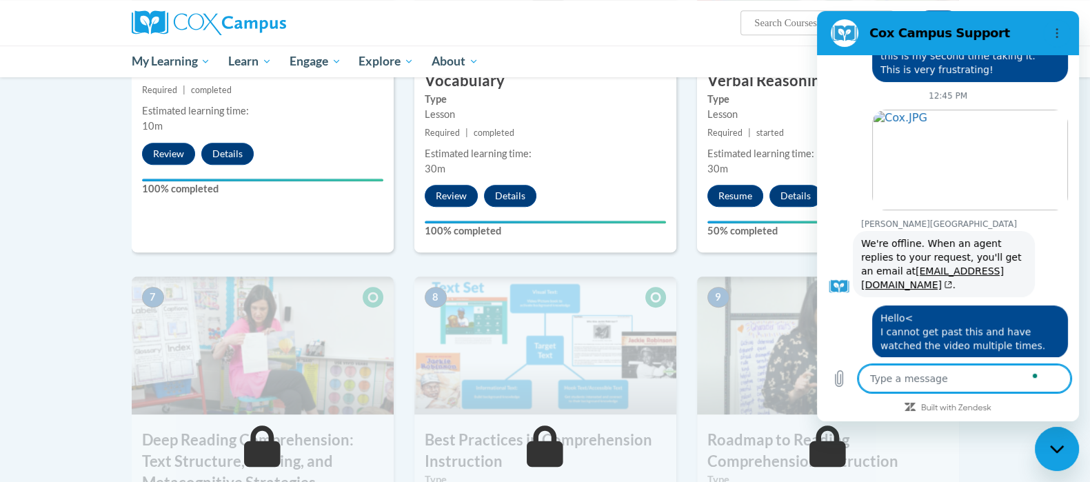
scroll to position [1389, 0]
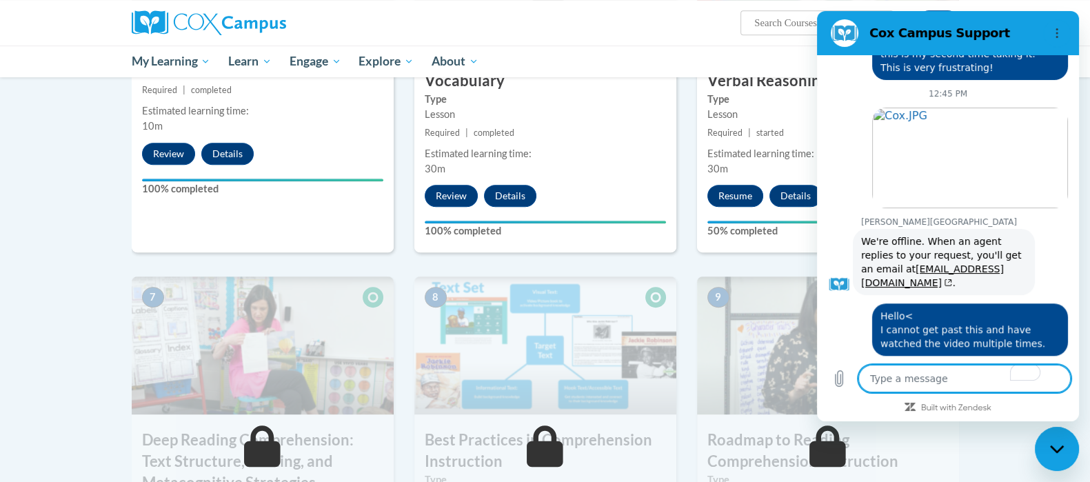
type textarea "P"
type textarea "x"
type textarea "Pl"
type textarea "x"
type textarea "Ple"
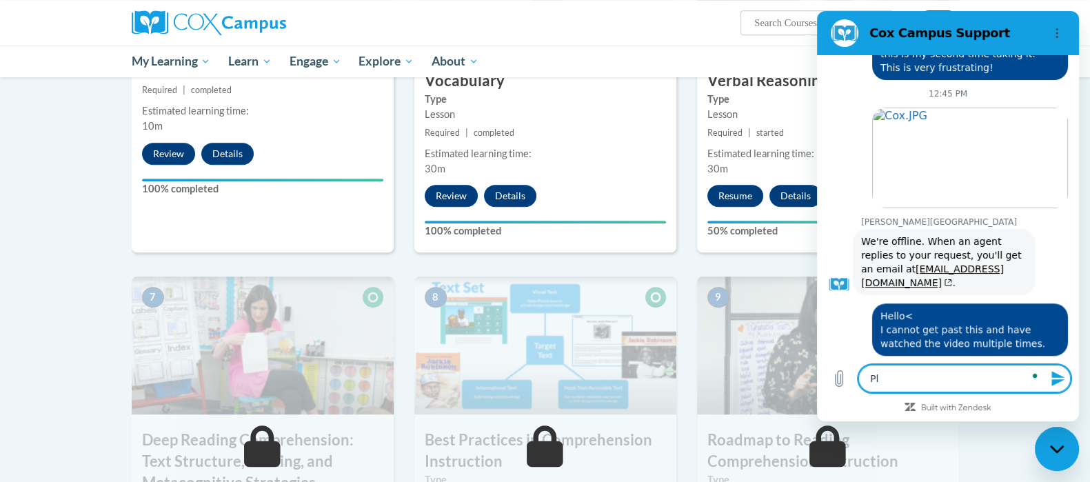
type textarea "x"
type textarea "Plea"
type textarea "x"
type textarea "Pleas"
type textarea "x"
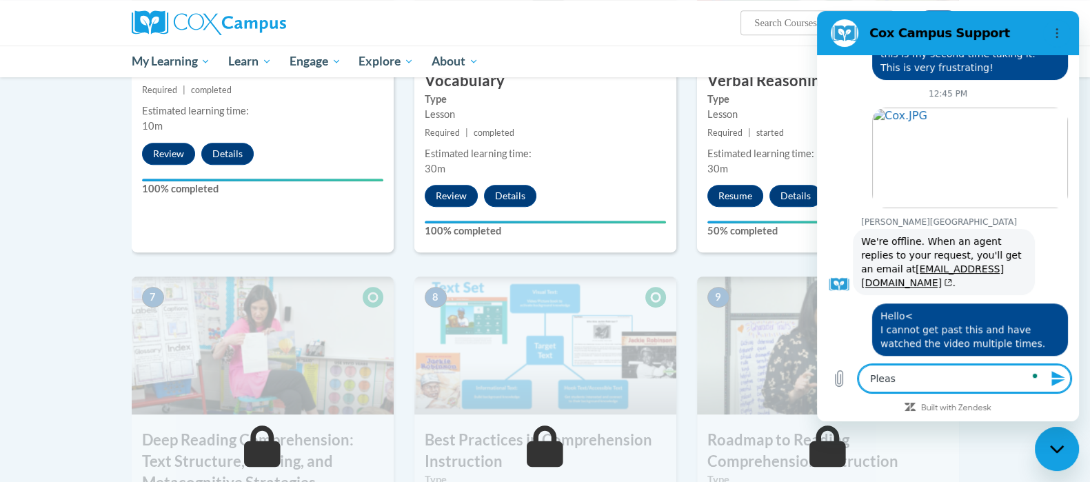
type textarea "Please"
type textarea "x"
type textarea "Please"
type textarea "x"
type textarea "Please r"
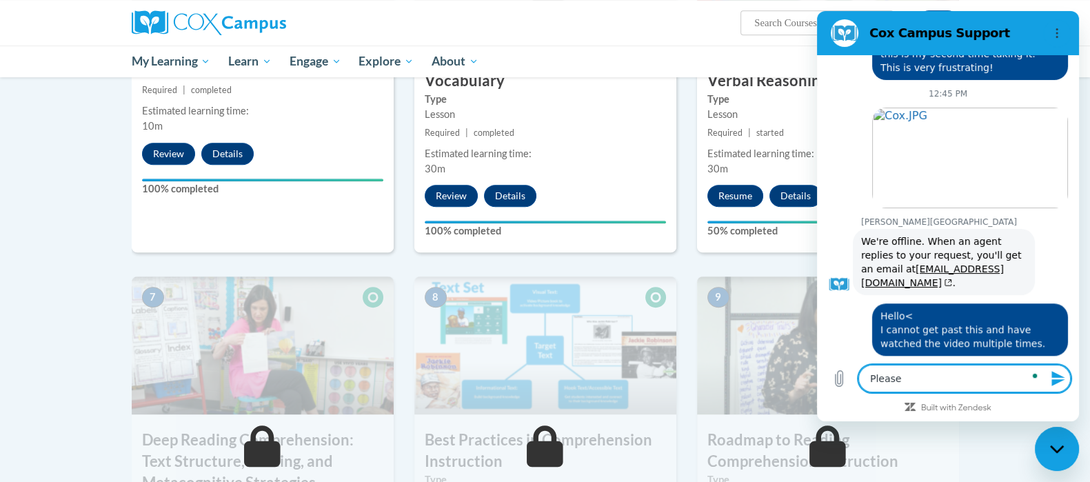
type textarea "x"
type textarea "Please re"
type textarea "x"
type textarea "Please res"
type textarea "x"
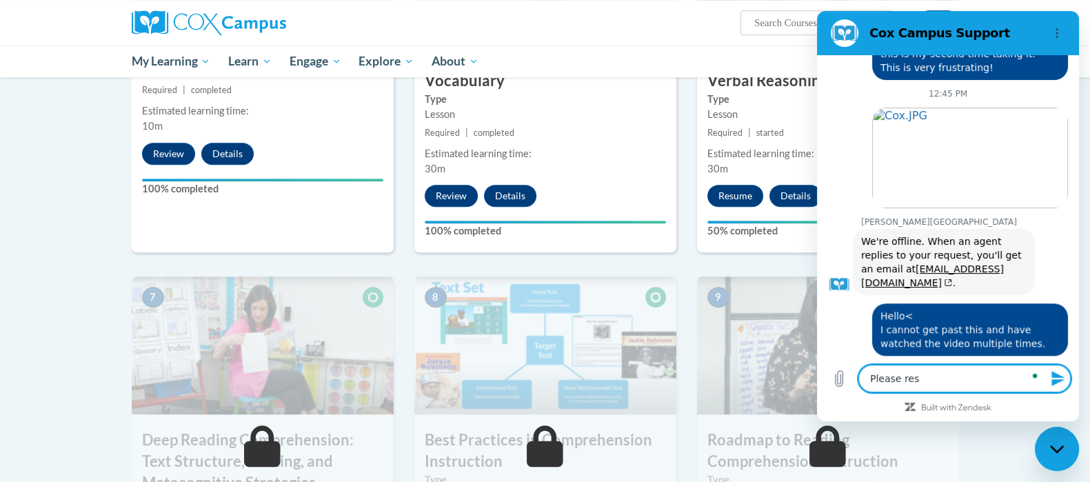
type textarea "Please reso"
type textarea "x"
type textarea "Please reson"
type textarea "x"
type textarea "Please resond"
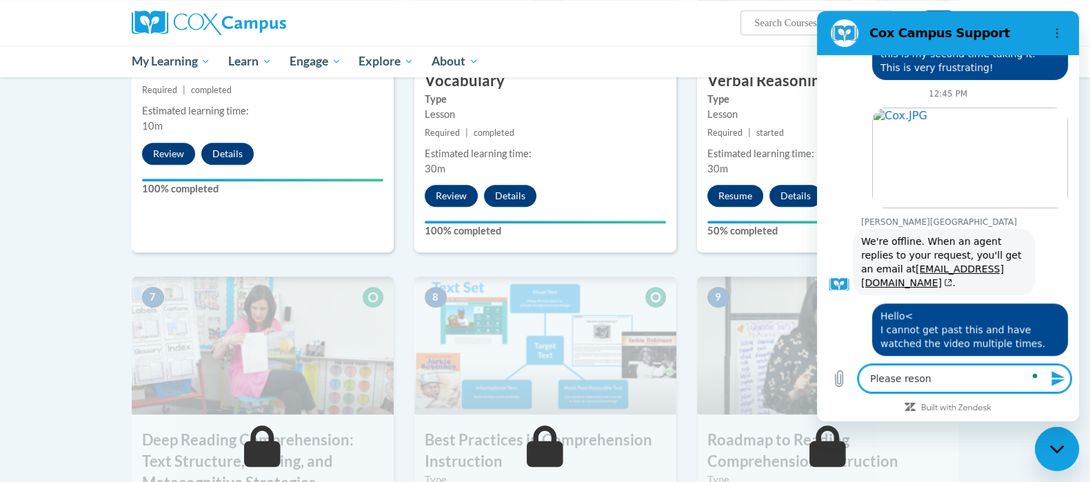
type textarea "x"
type textarea "Please resond"
type textarea "x"
type textarea "Please resond A"
click at [1055, 382] on icon "Send message" at bounding box center [1057, 378] width 13 height 15
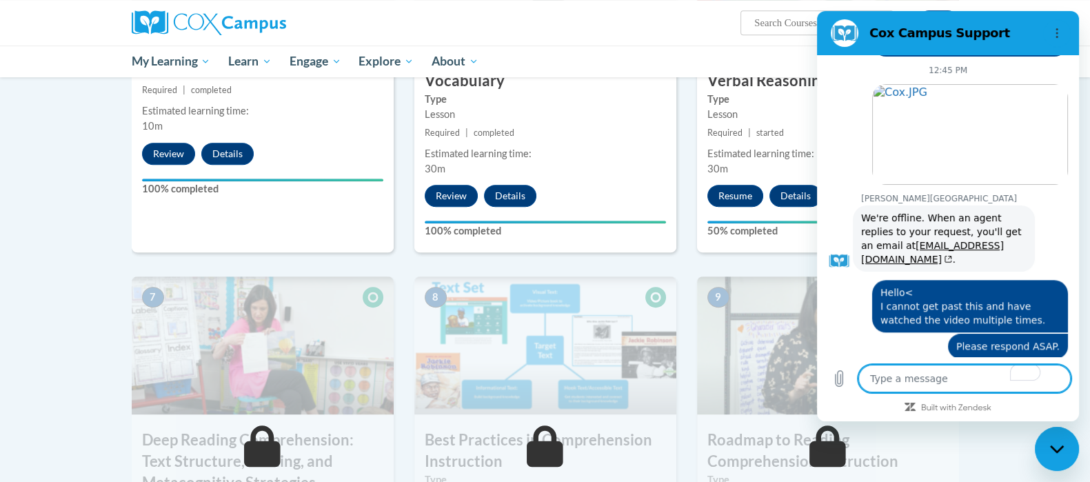
scroll to position [1416, 0]
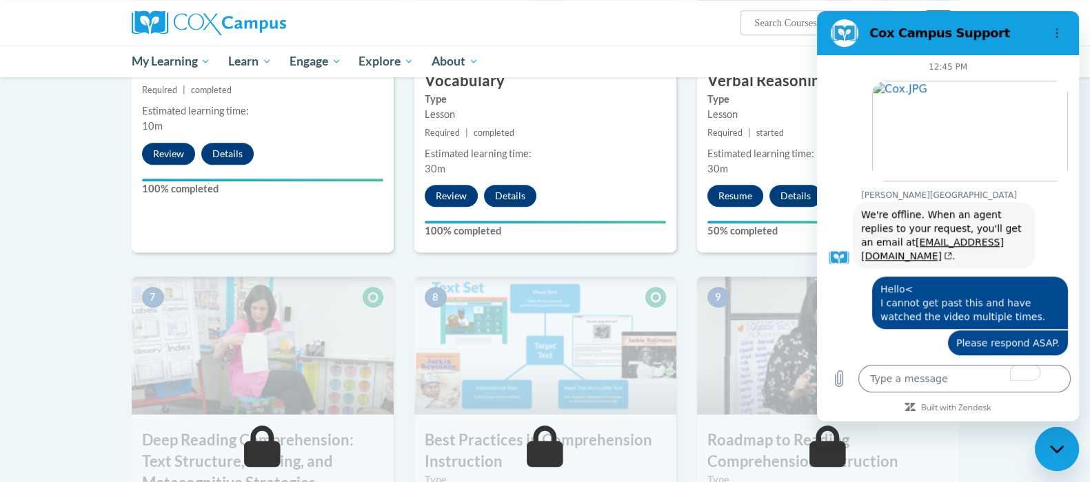
click at [1054, 448] on icon "Close messaging window" at bounding box center [1057, 449] width 14 height 9
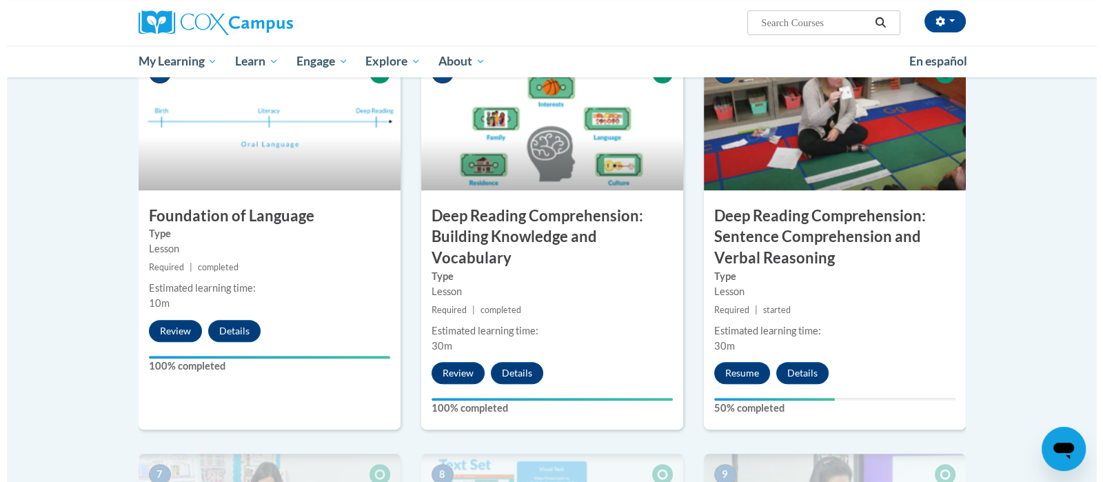
scroll to position [656, 0]
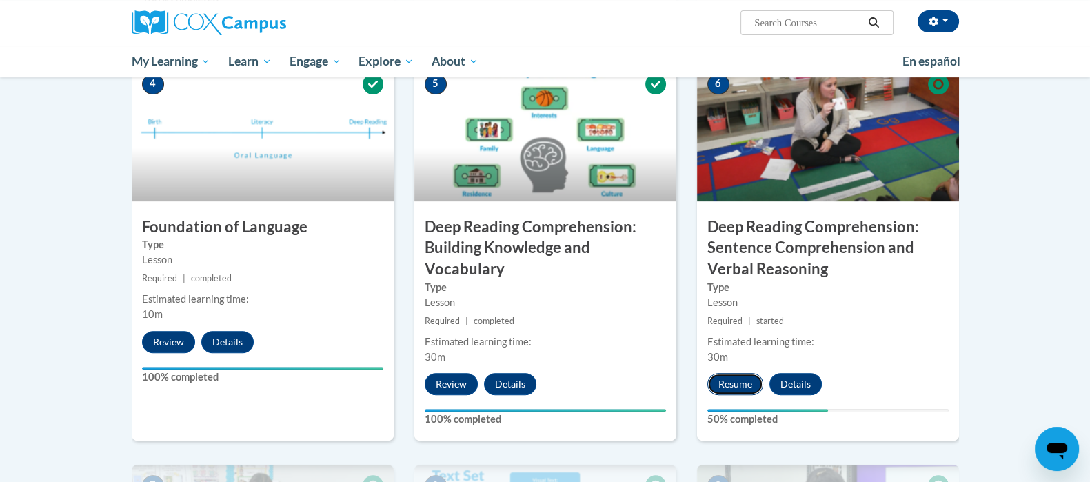
click at [728, 387] on button "Resume" at bounding box center [735, 384] width 56 height 22
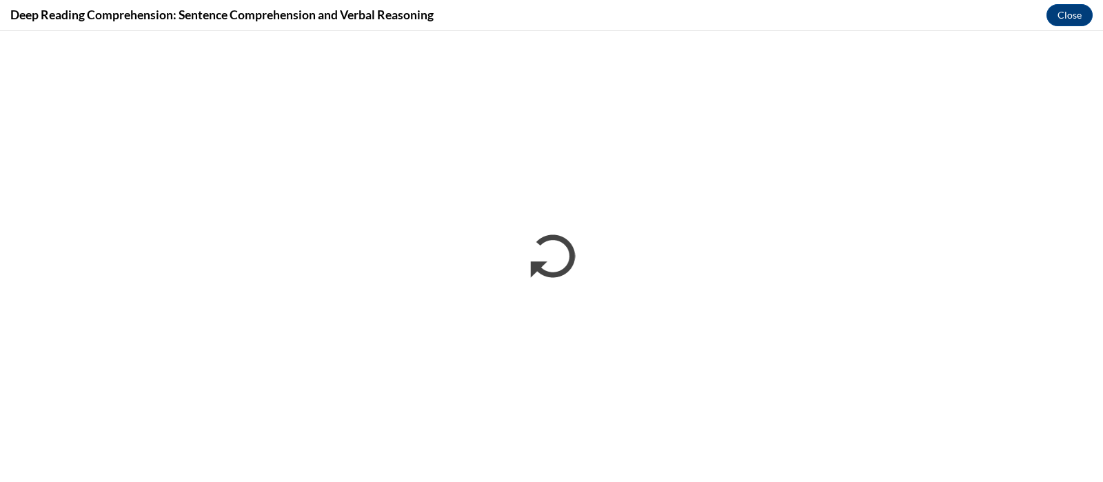
scroll to position [0, 0]
